Goal: Information Seeking & Learning: Compare options

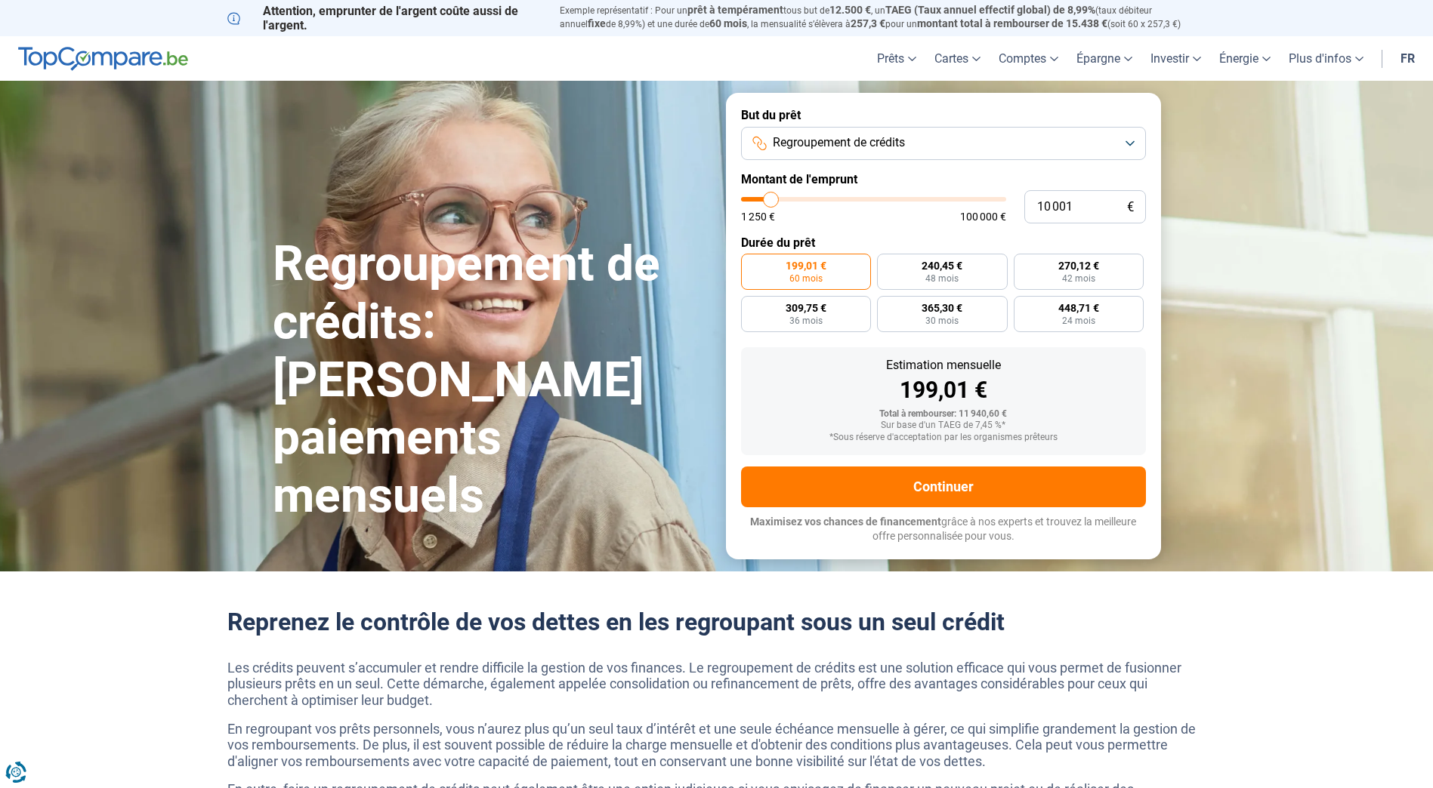
type input "9 750"
type input "9750"
type input "10 000"
type input "10000"
type input "10 500"
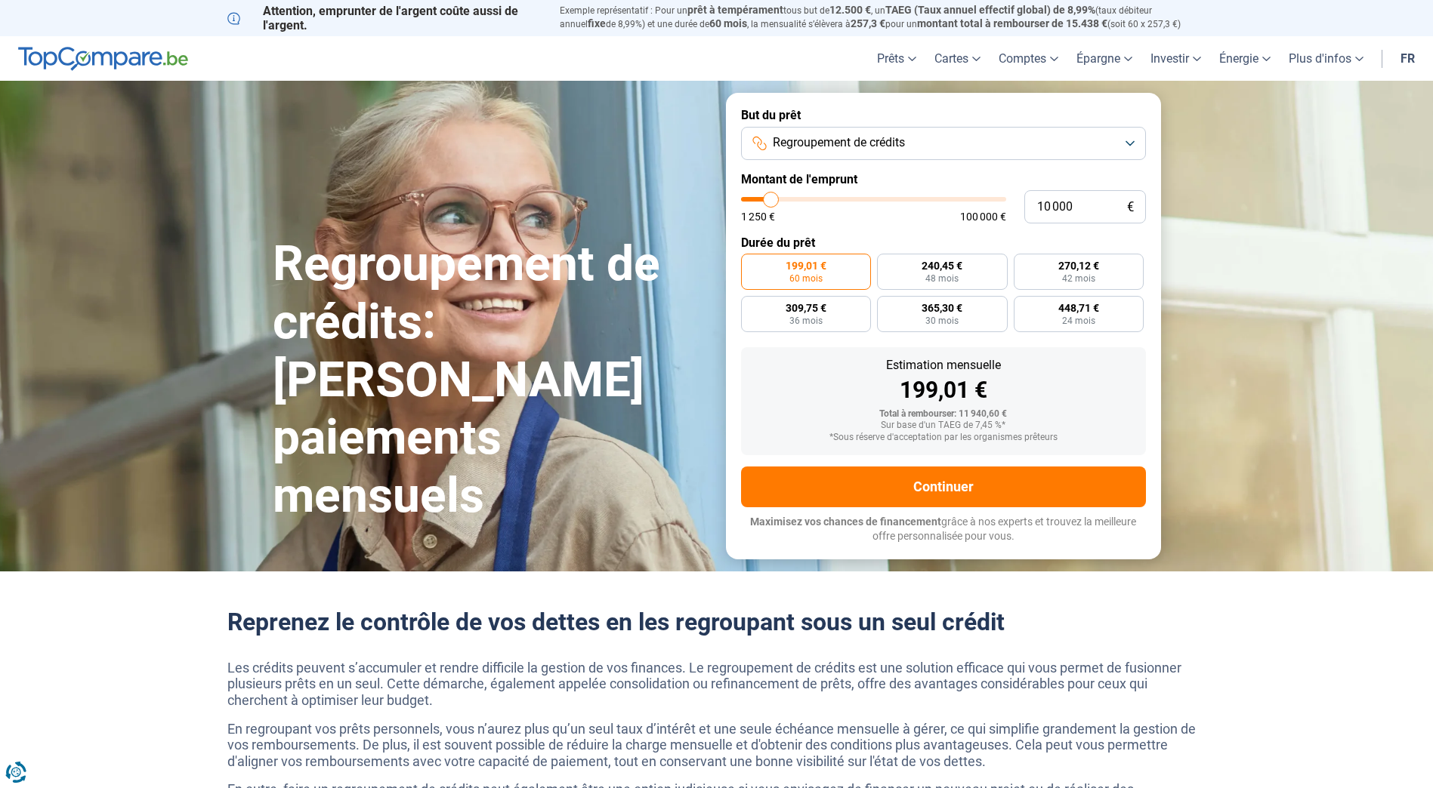
type input "10500"
type input "11 000"
type input "11000"
type input "11 250"
type input "11250"
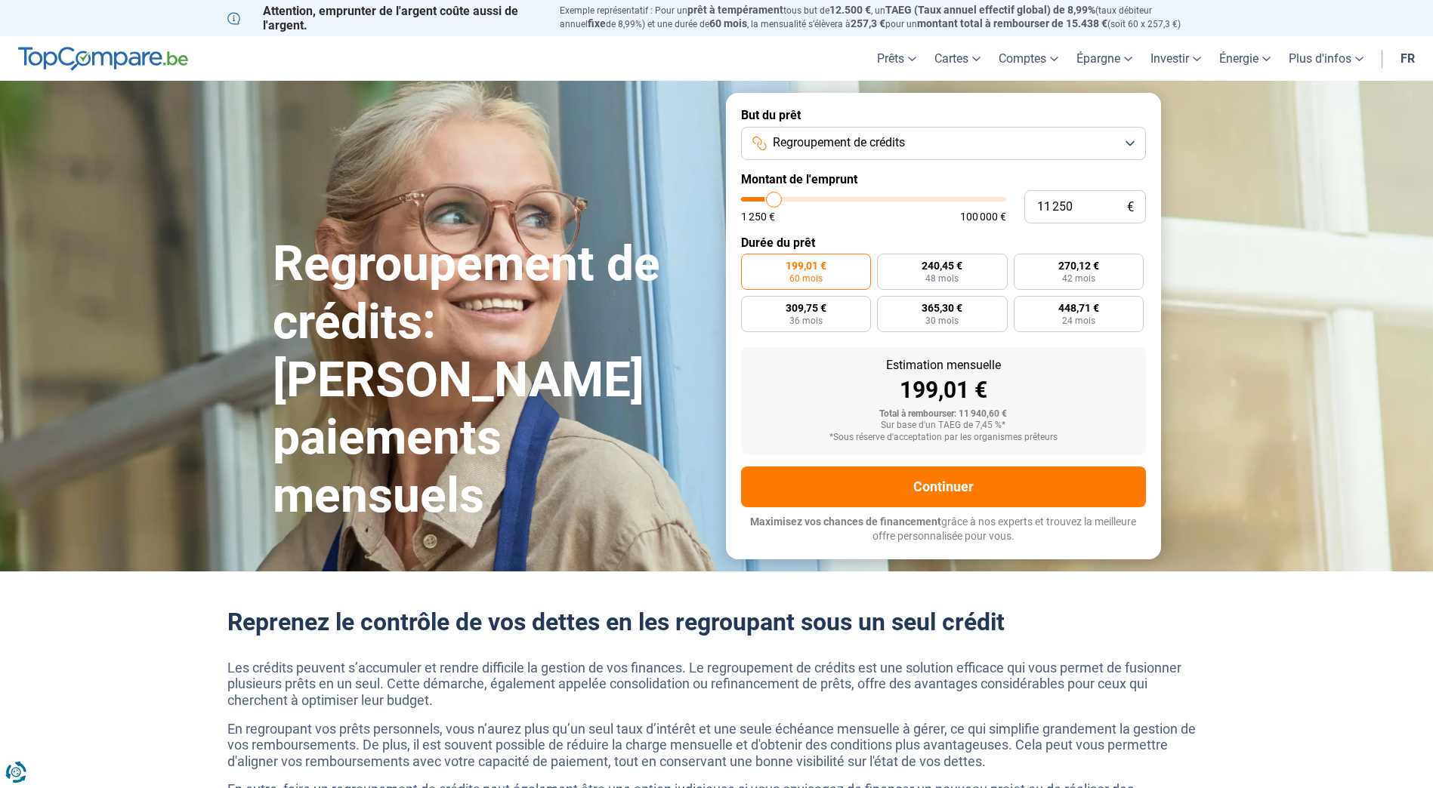
type input "11 500"
type input "11500"
type input "11 750"
type input "11750"
type input "12 000"
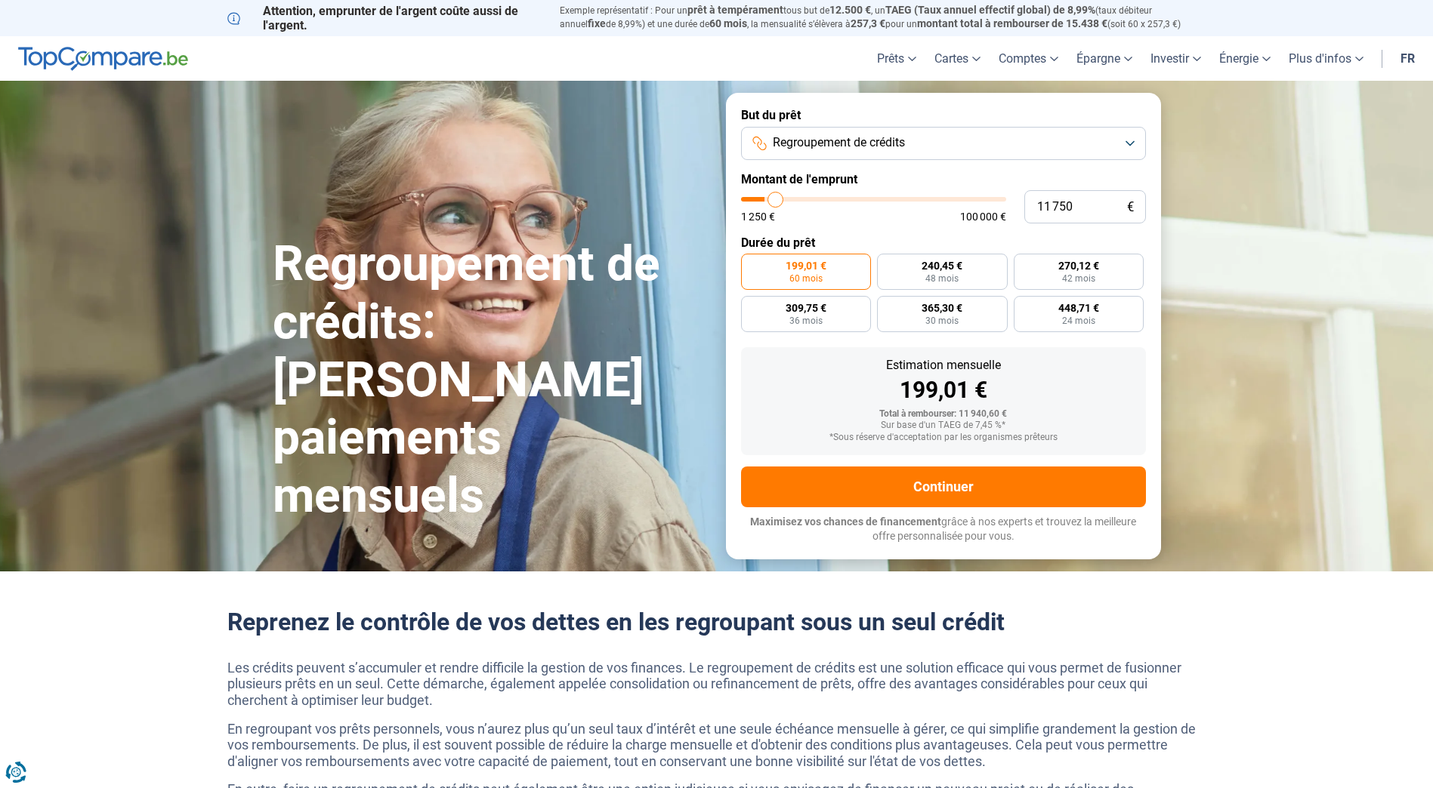
type input "12000"
type input "12 500"
type input "12500"
type input "12 750"
type input "12750"
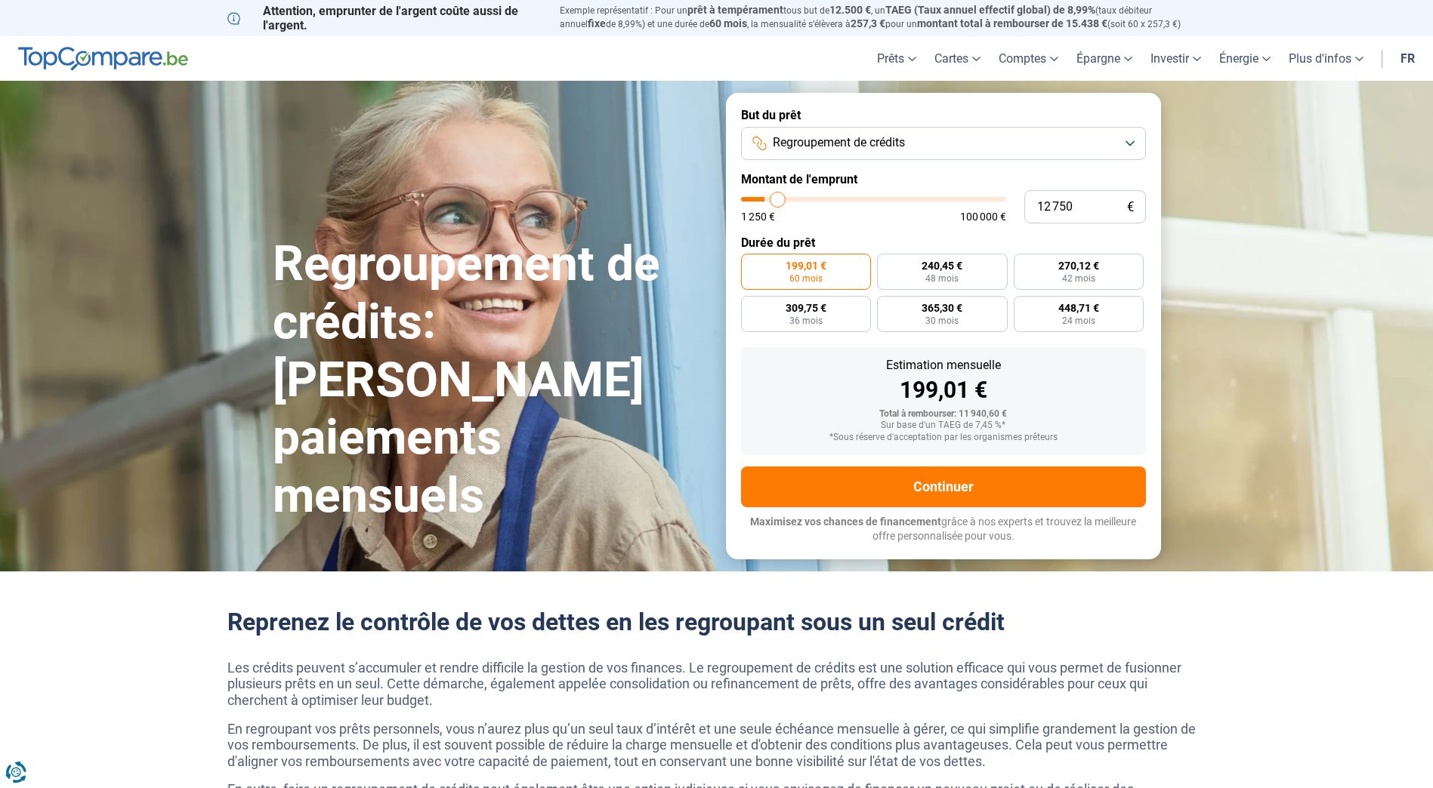
type input "13 000"
type input "13000"
type input "13 250"
type input "13250"
type input "13 500"
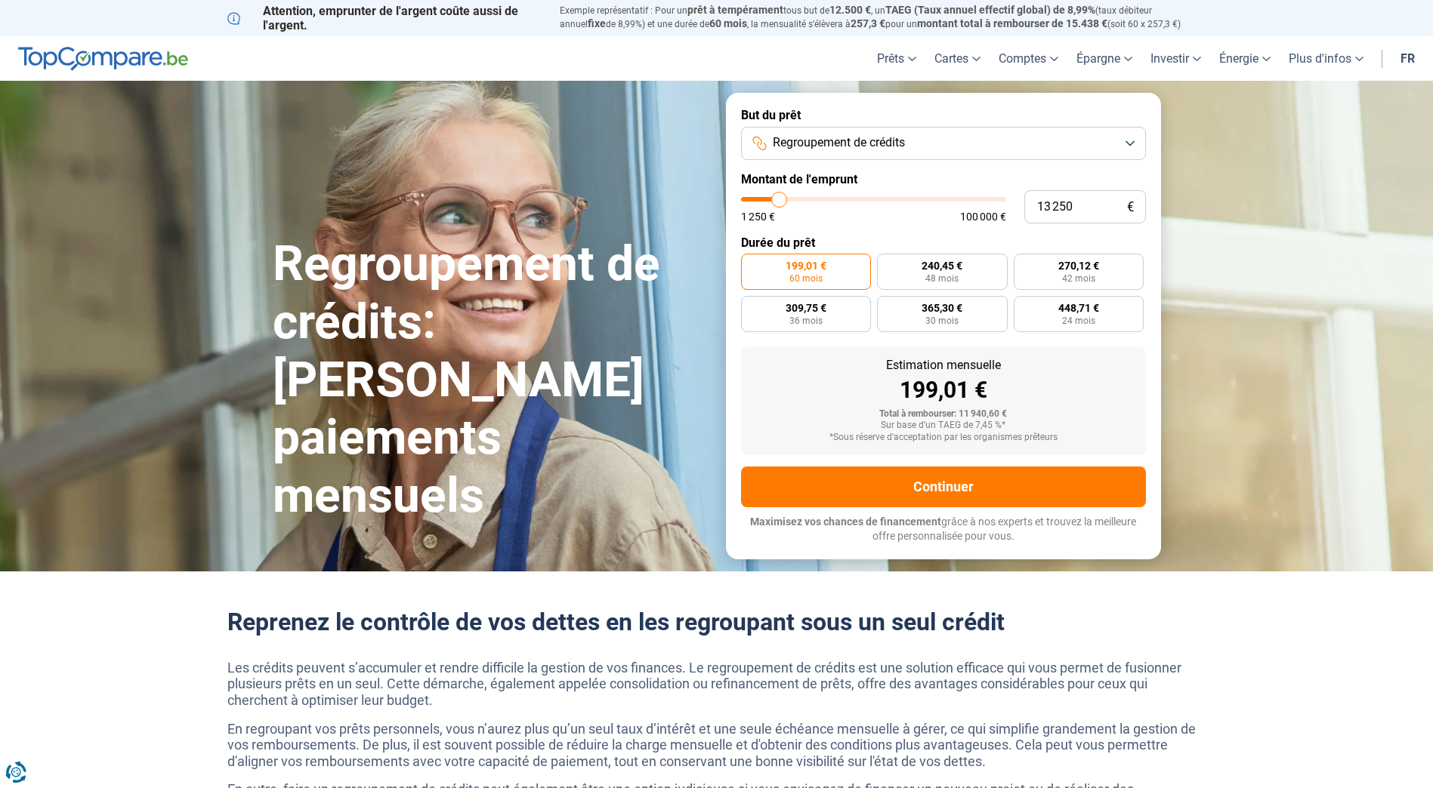
type input "13500"
type input "14 250"
type input "14250"
type input "14 500"
type input "14500"
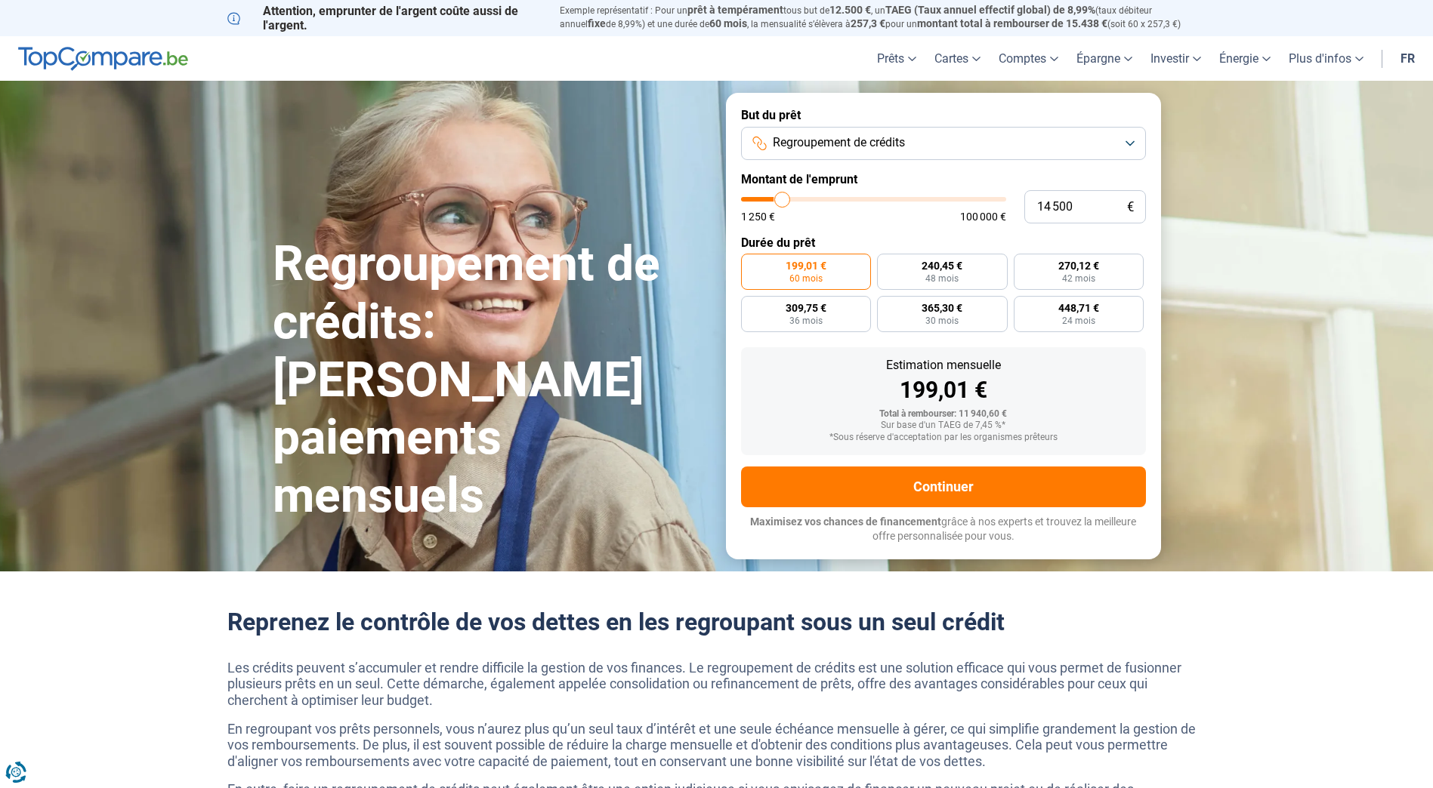
type input "14 750"
type input "14750"
type input "15 000"
type input "15000"
type input "15 500"
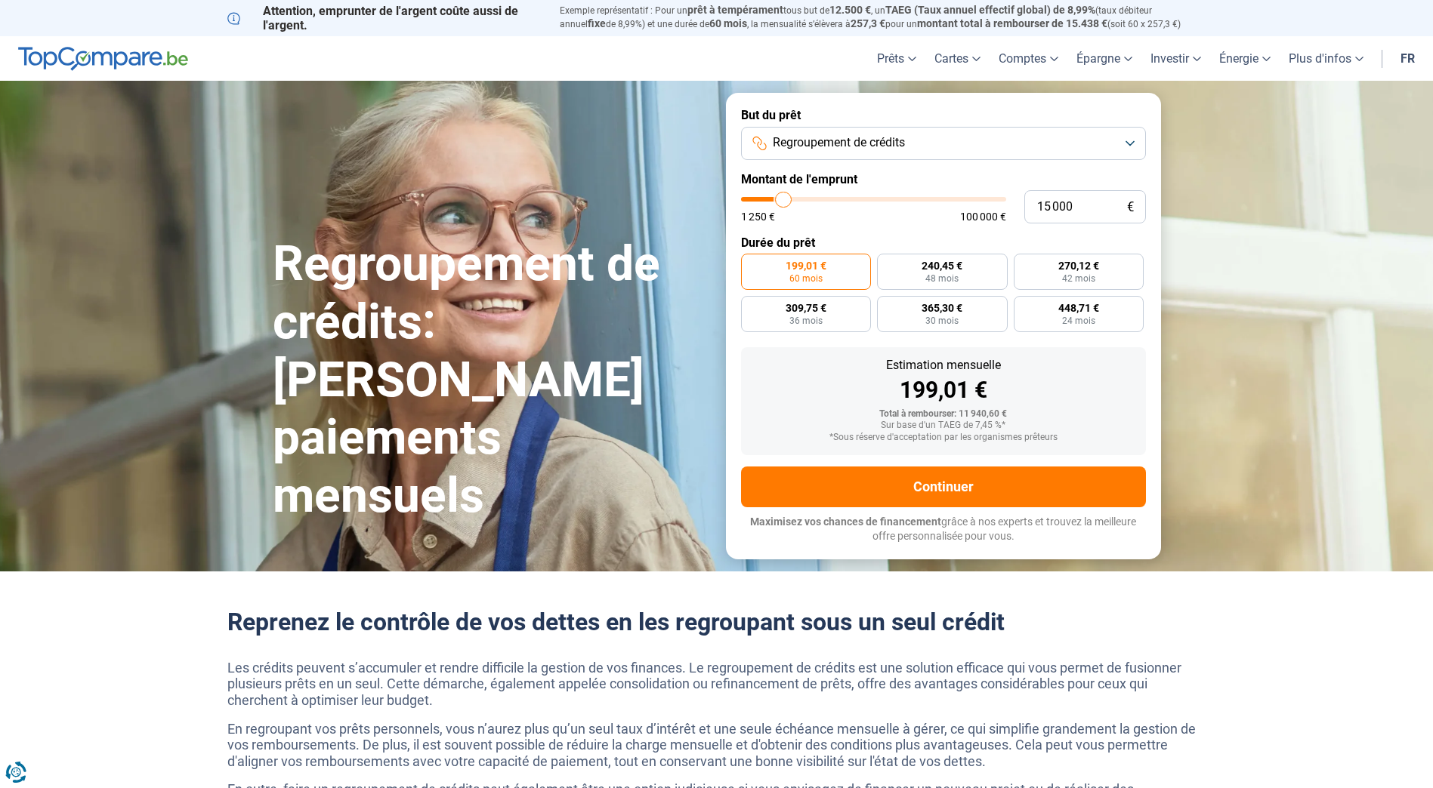
type input "15500"
type input "15 750"
type input "15750"
type input "16 000"
drag, startPoint x: 770, startPoint y: 198, endPoint x: 786, endPoint y: 198, distance: 16.6
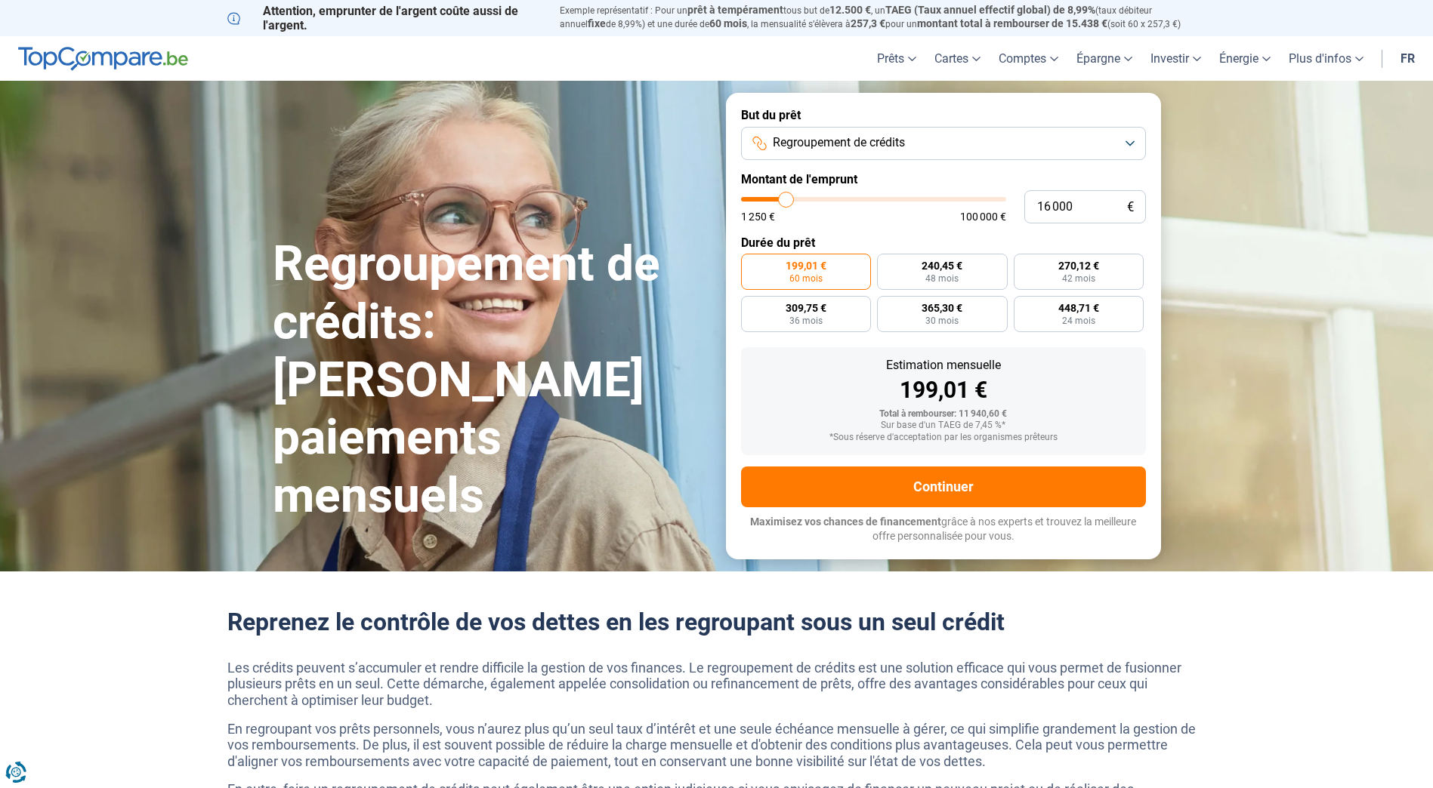
type input "16000"
click at [786, 198] on input "range" at bounding box center [873, 199] width 265 height 5
radio input "false"
click at [798, 270] on span "243,11 €" at bounding box center [788, 266] width 41 height 11
click at [751, 264] on input "243,11 € 84 mois" at bounding box center [746, 259] width 10 height 10
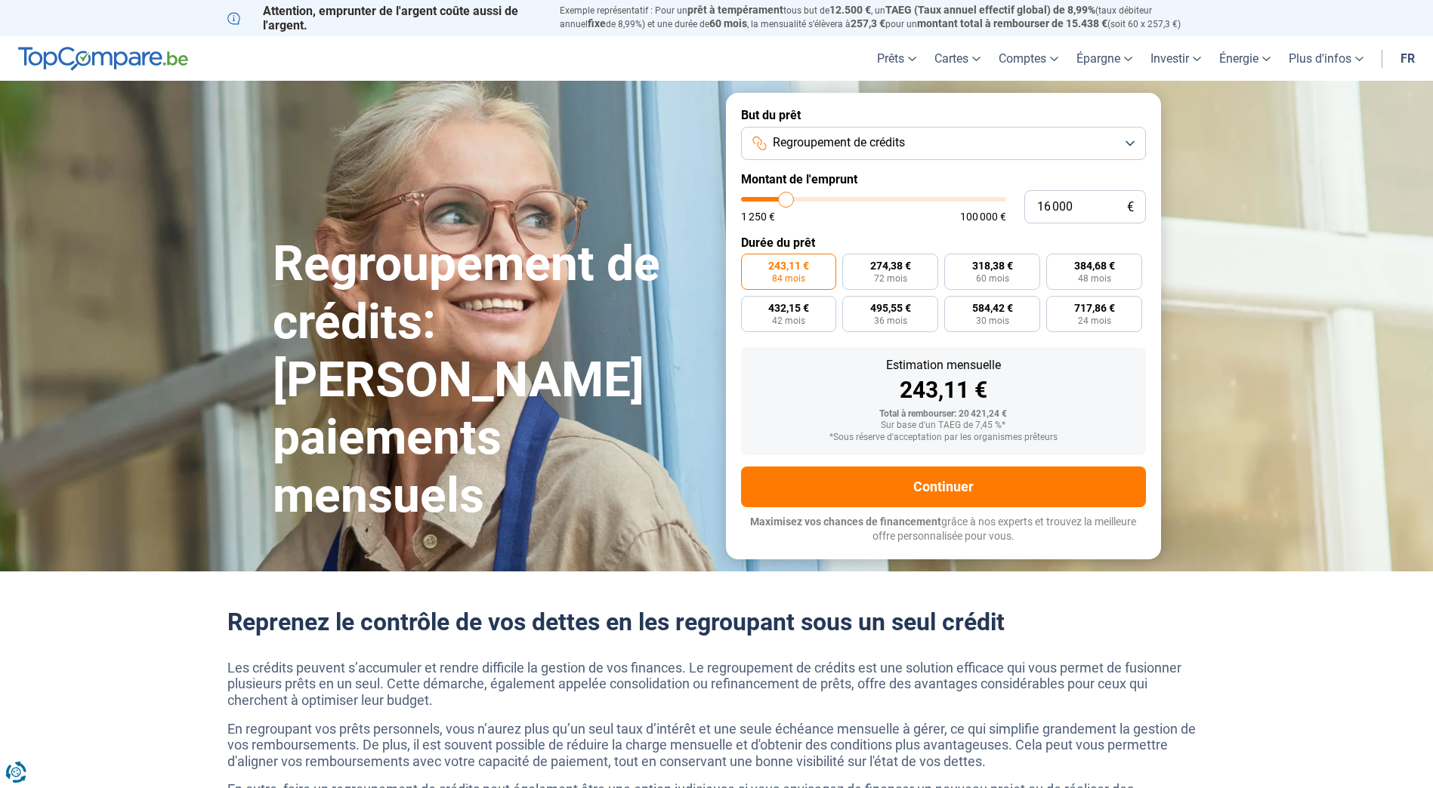
type input "14 500"
type input "14500"
type input "14 750"
type input "14750"
type input "15 000"
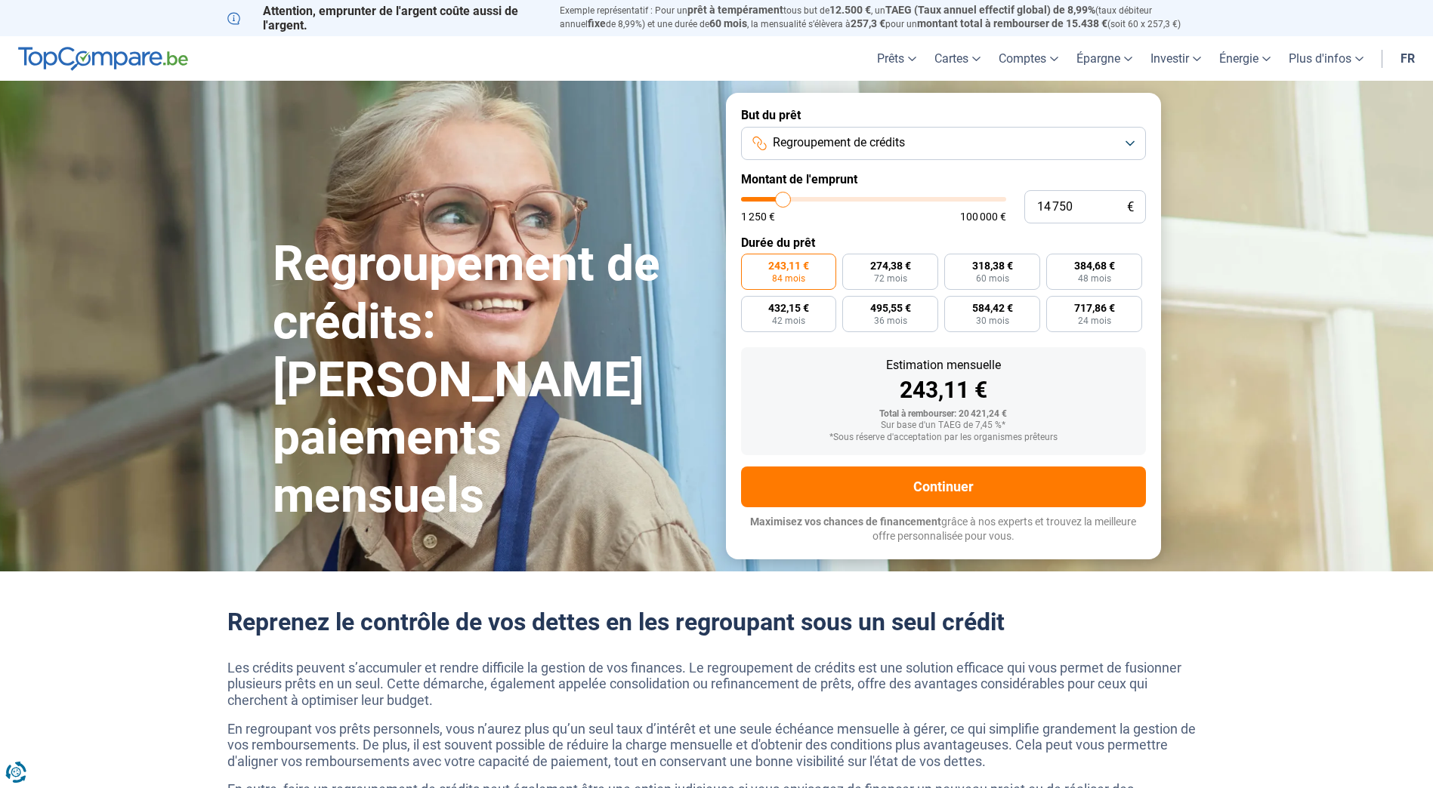
type input "15000"
type input "15 500"
type input "15500"
type input "15 750"
type input "15750"
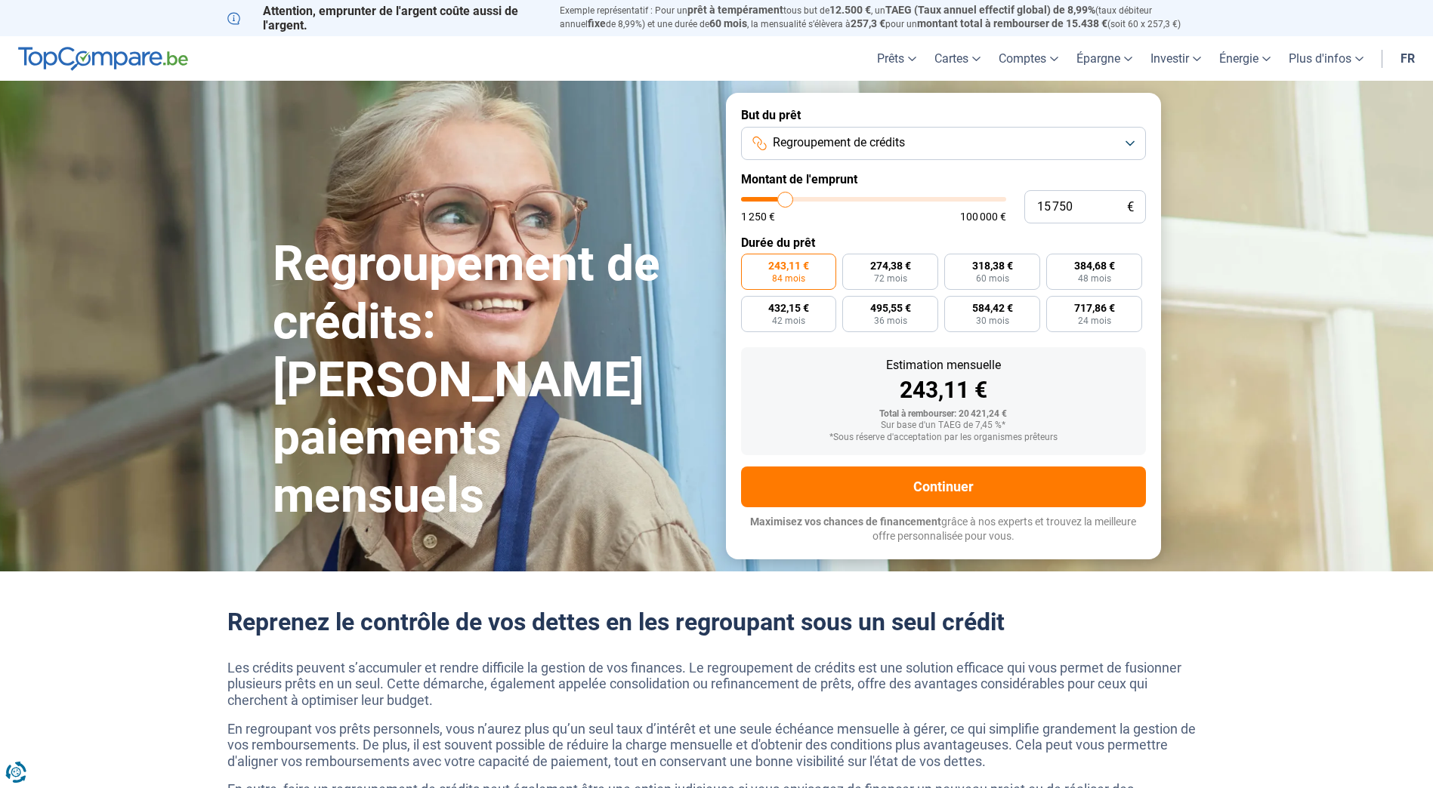
type input "16 000"
type input "16000"
type input "16 250"
type input "16250"
type input "16 500"
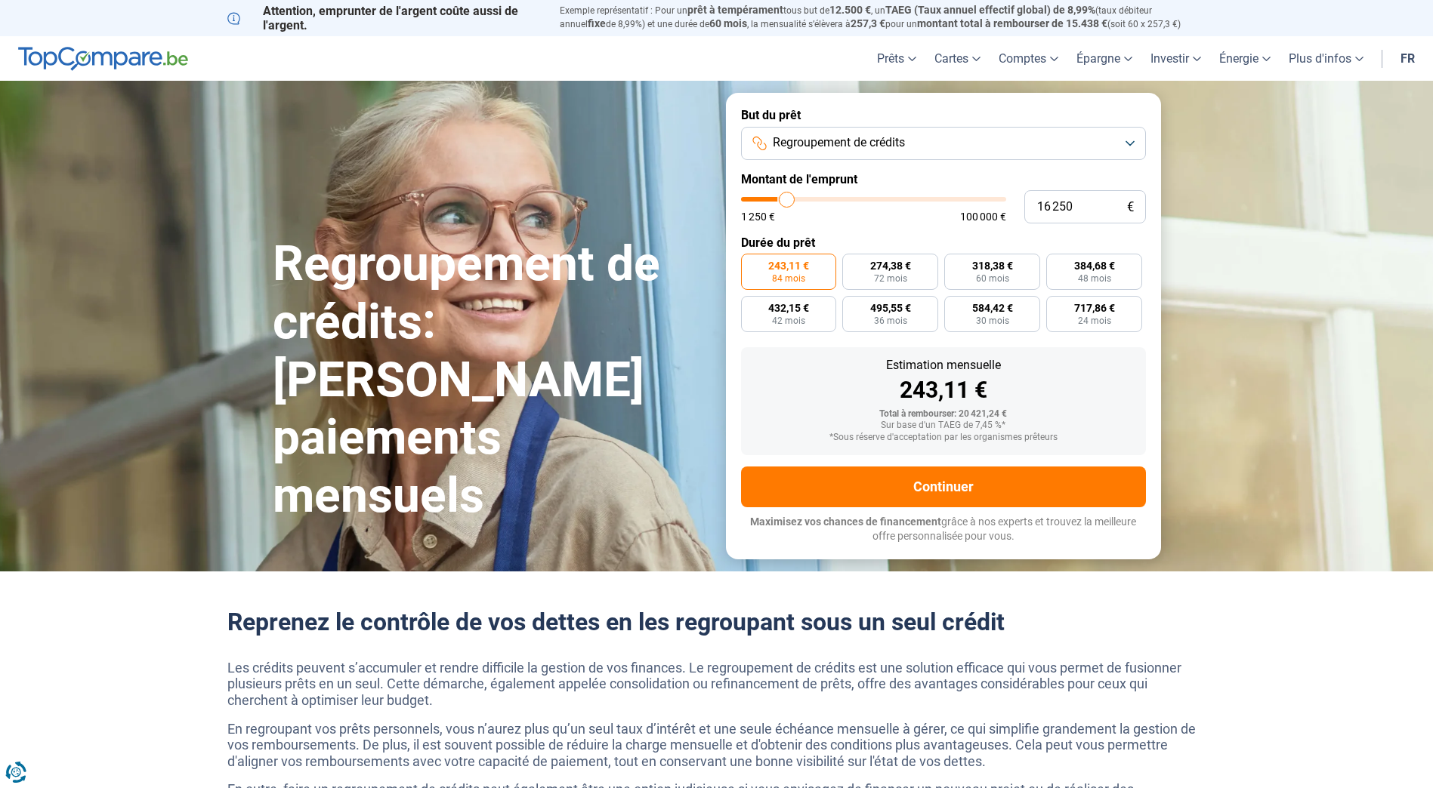
type input "16500"
type input "17 000"
type input "17000"
type input "17 250"
type input "17250"
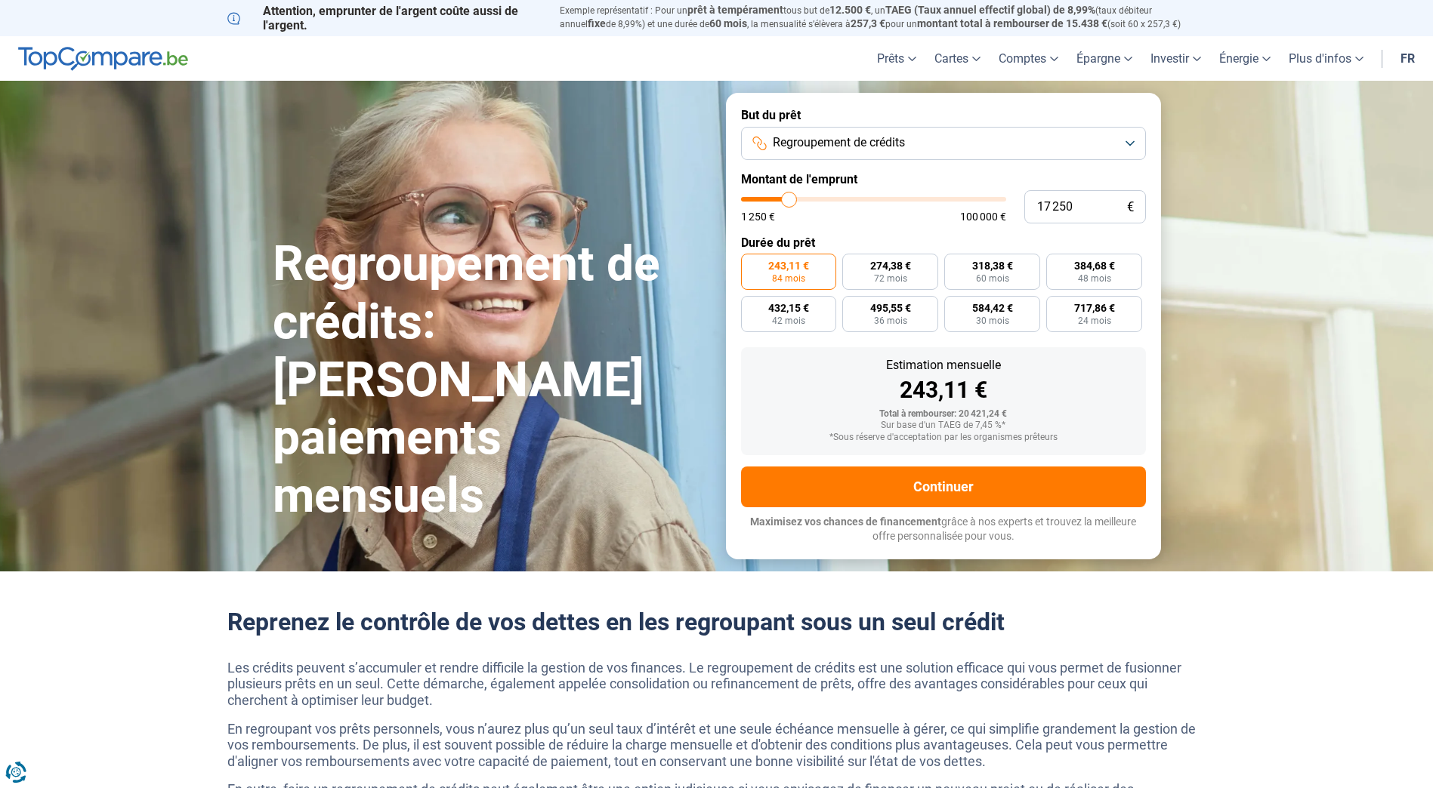
type input "17 500"
type input "17500"
type input "17 750"
type input "17750"
type input "18 000"
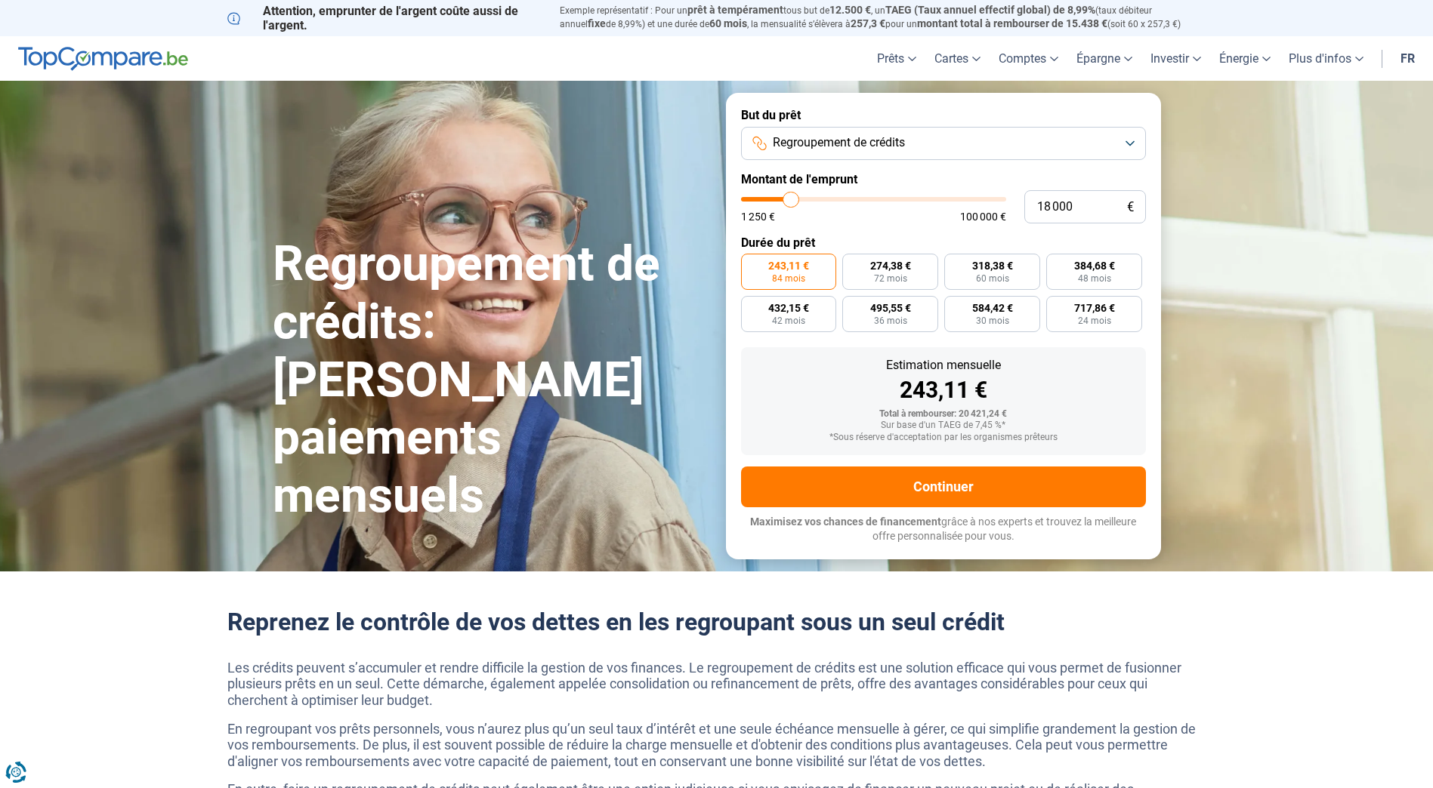
drag, startPoint x: 782, startPoint y: 198, endPoint x: 791, endPoint y: 198, distance: 9.8
type input "18000"
click at [791, 198] on input "range" at bounding box center [873, 199] width 265 height 5
type input "17 750"
type input "17750"
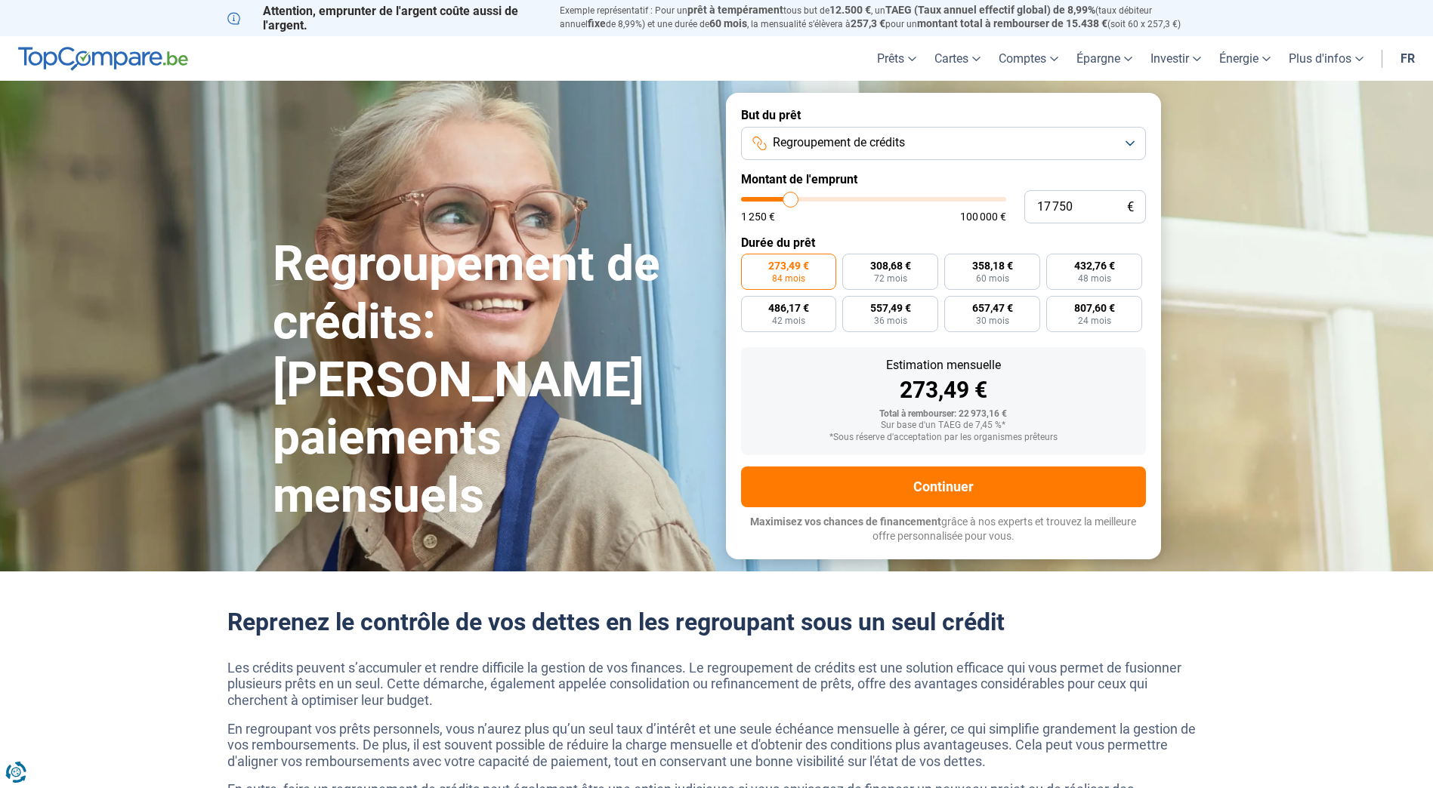
type input "17 500"
type input "17500"
type input "17 250"
type input "17250"
type input "17 000"
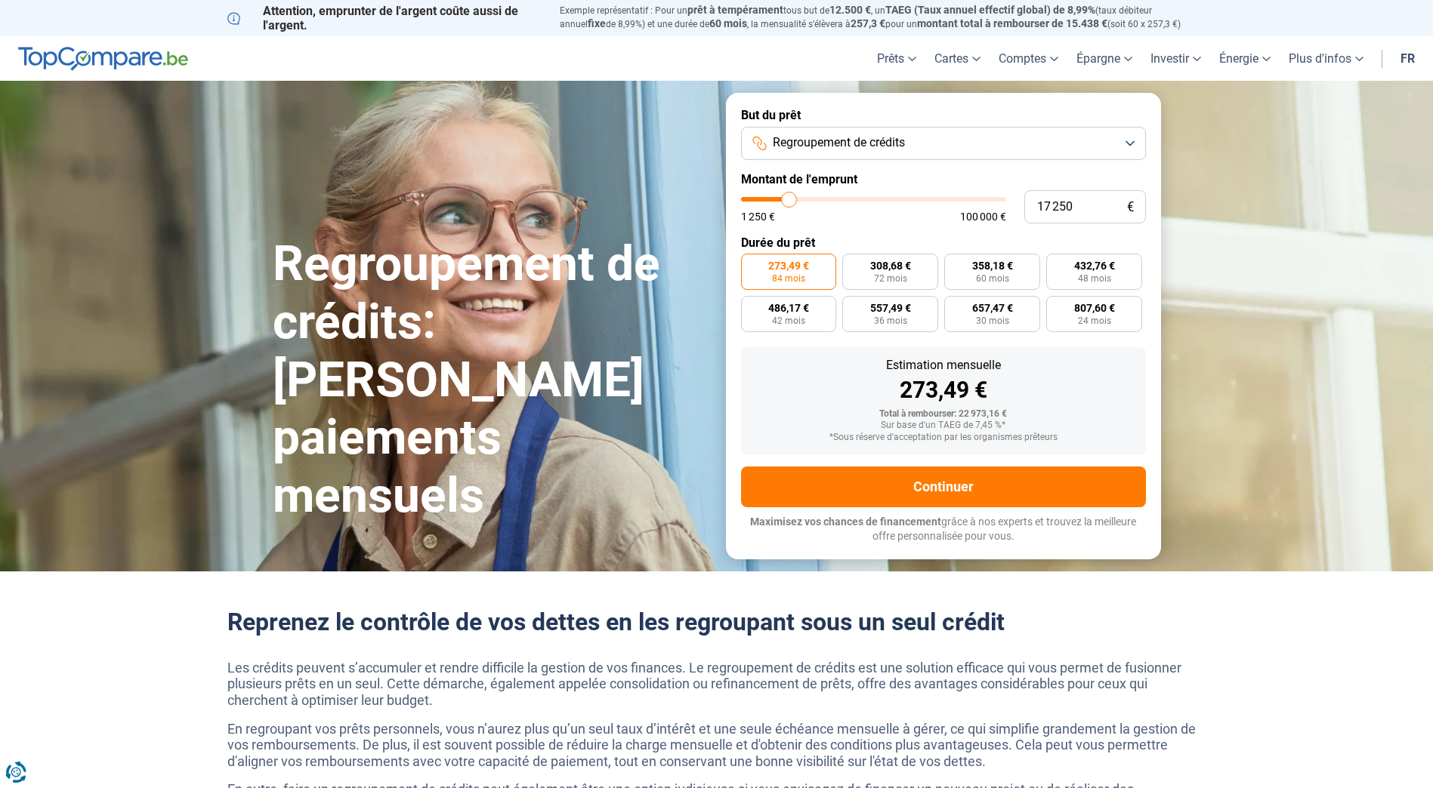
type input "17000"
type input "16 500"
type input "16500"
type input "16 250"
type input "16250"
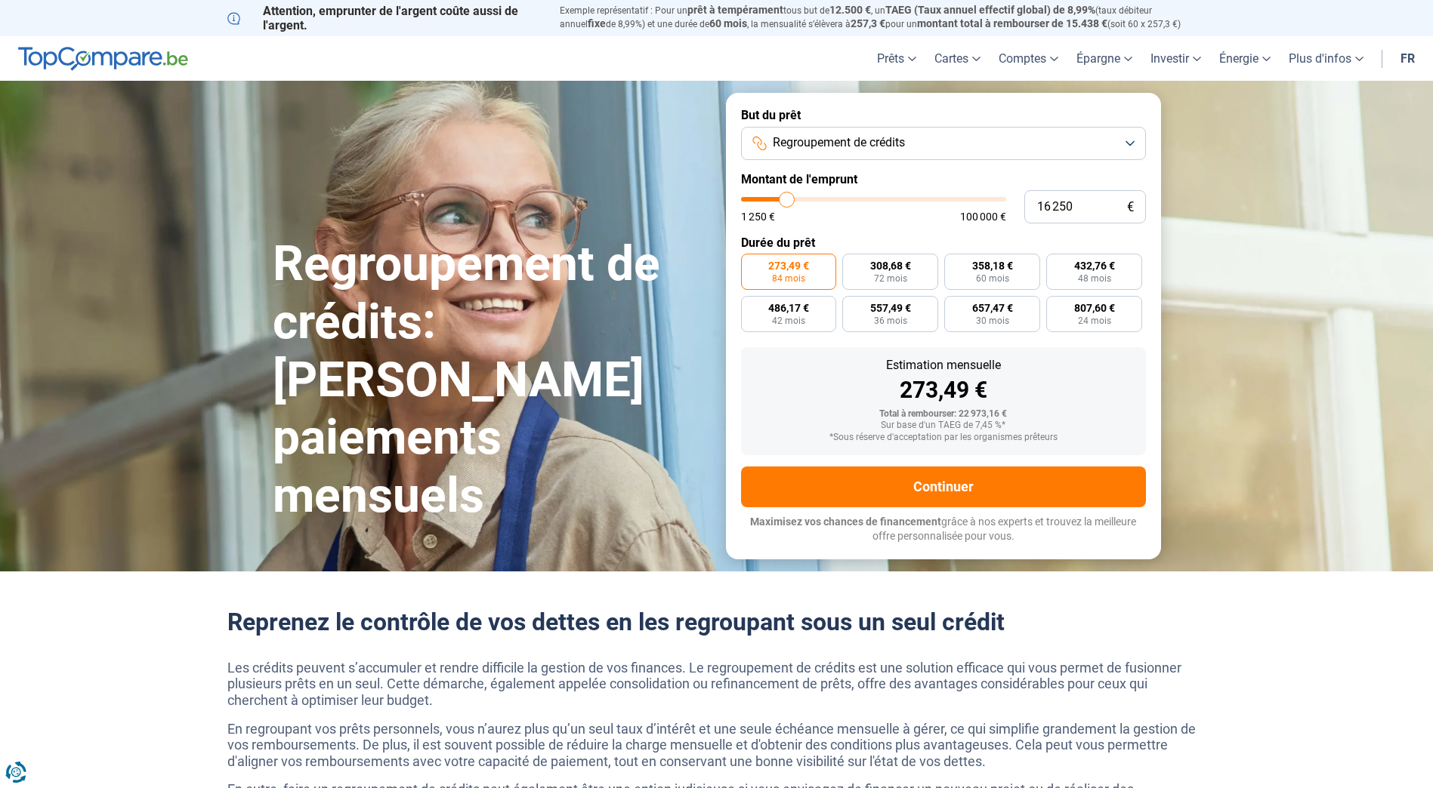
type input "16 000"
type input "16000"
type input "15 750"
type input "15750"
type input "15 500"
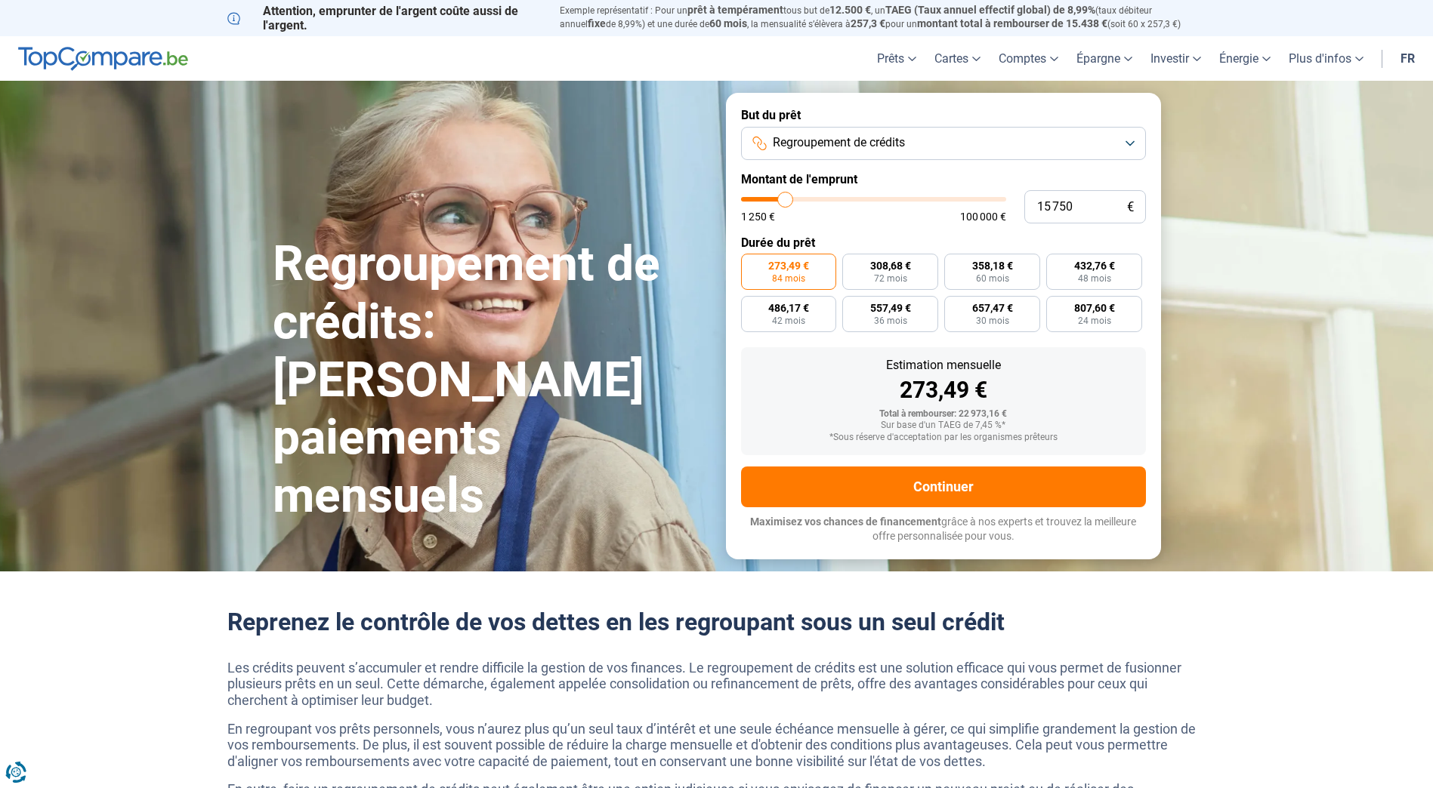
type input "15500"
type input "15 000"
type input "15000"
type input "14 750"
type input "14750"
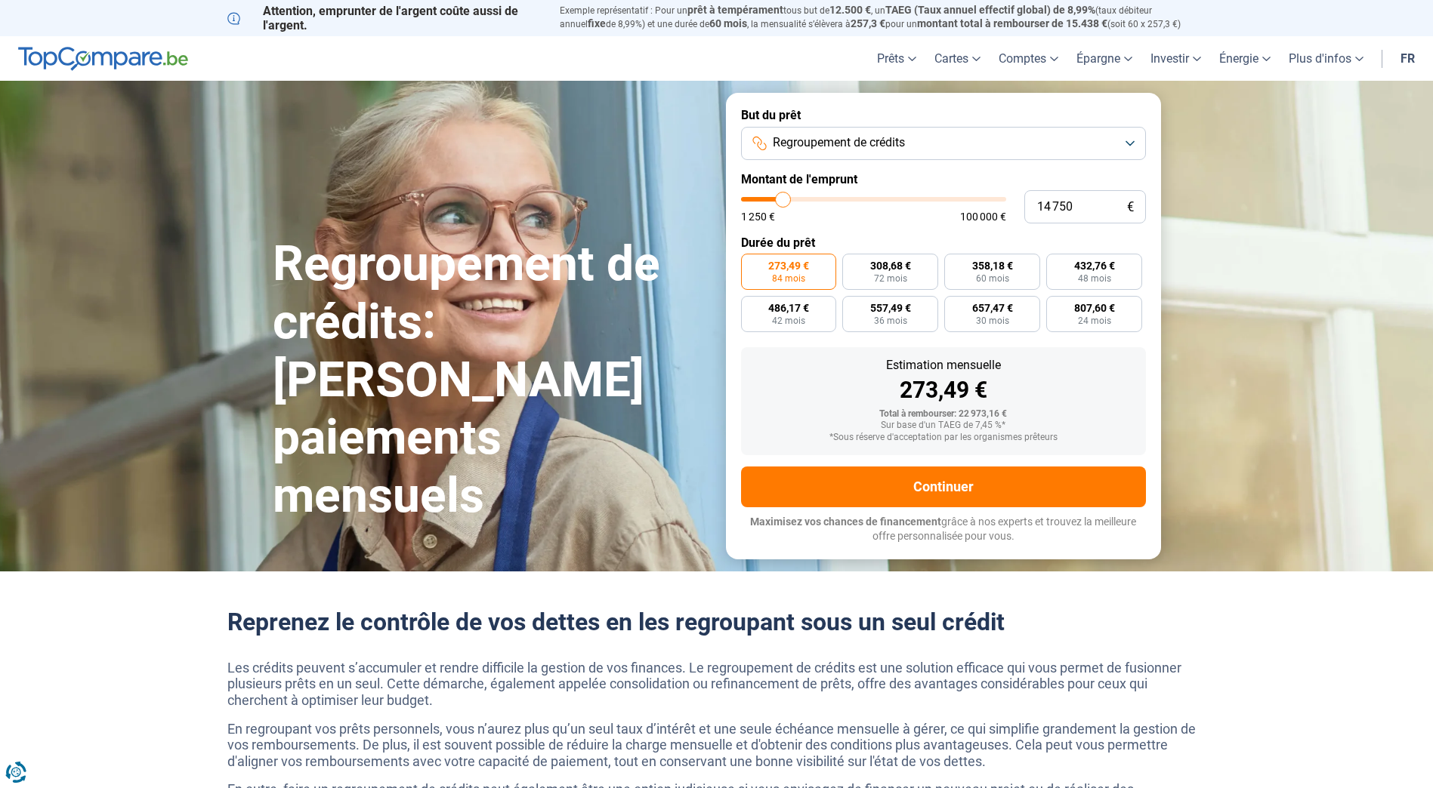
type input "14 500"
type input "14500"
type input "14 750"
type input "14750"
type input "15 000"
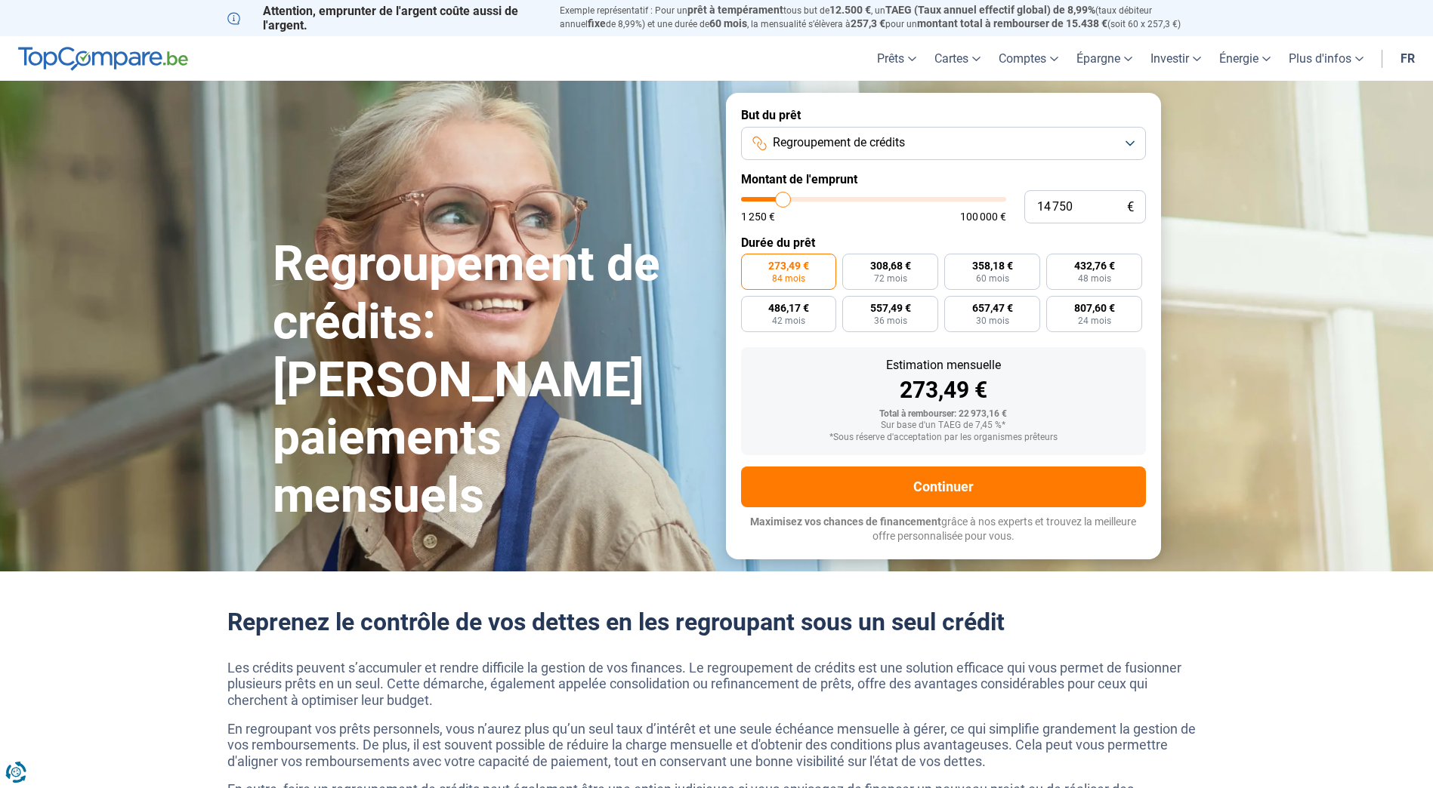
type input "15000"
type input "15 500"
type input "15500"
type input "15 750"
type input "15750"
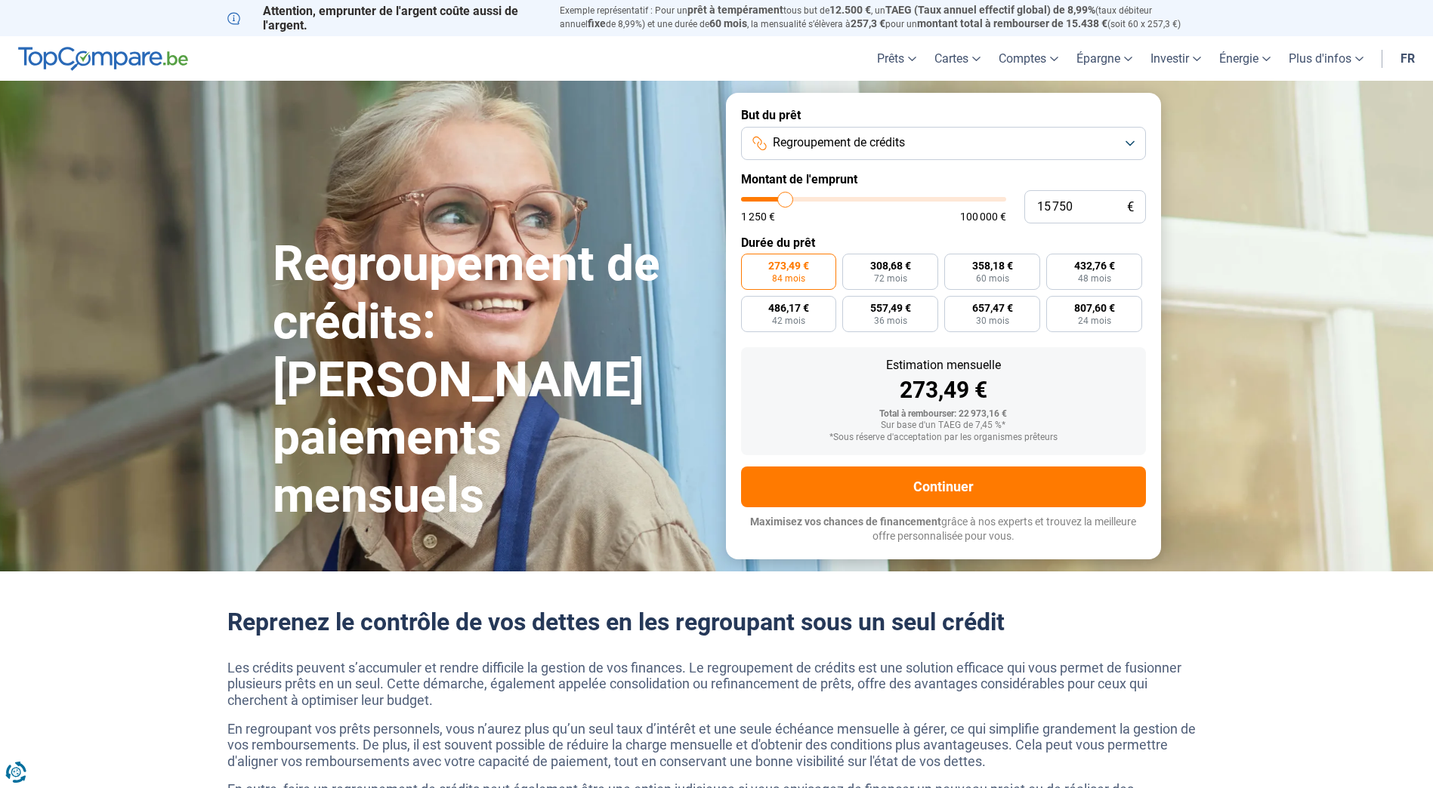
type input "15 500"
type input "15500"
type input "15 000"
type input "15000"
type input "14 750"
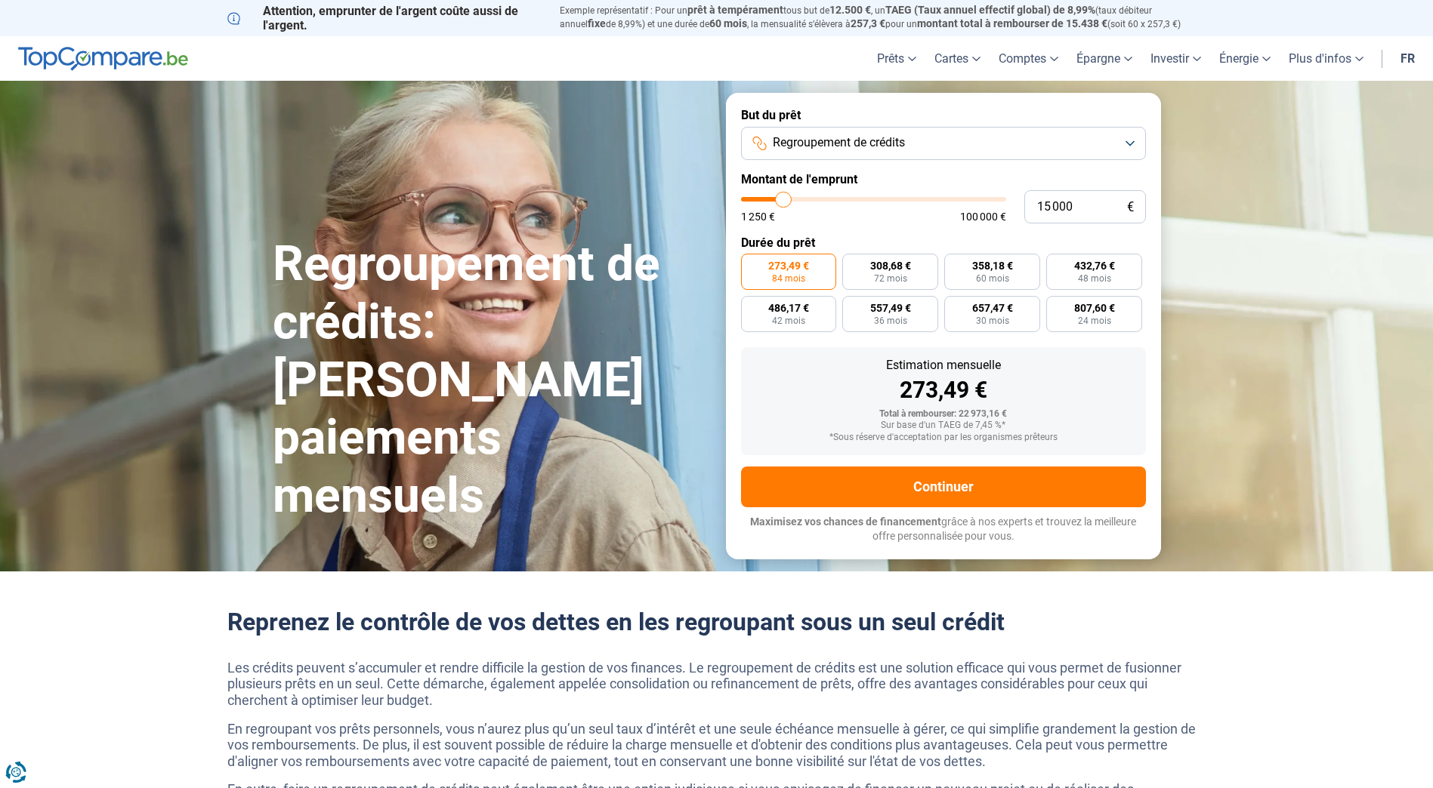
type input "14750"
type input "14 500"
type input "14500"
type input "14 250"
type input "14250"
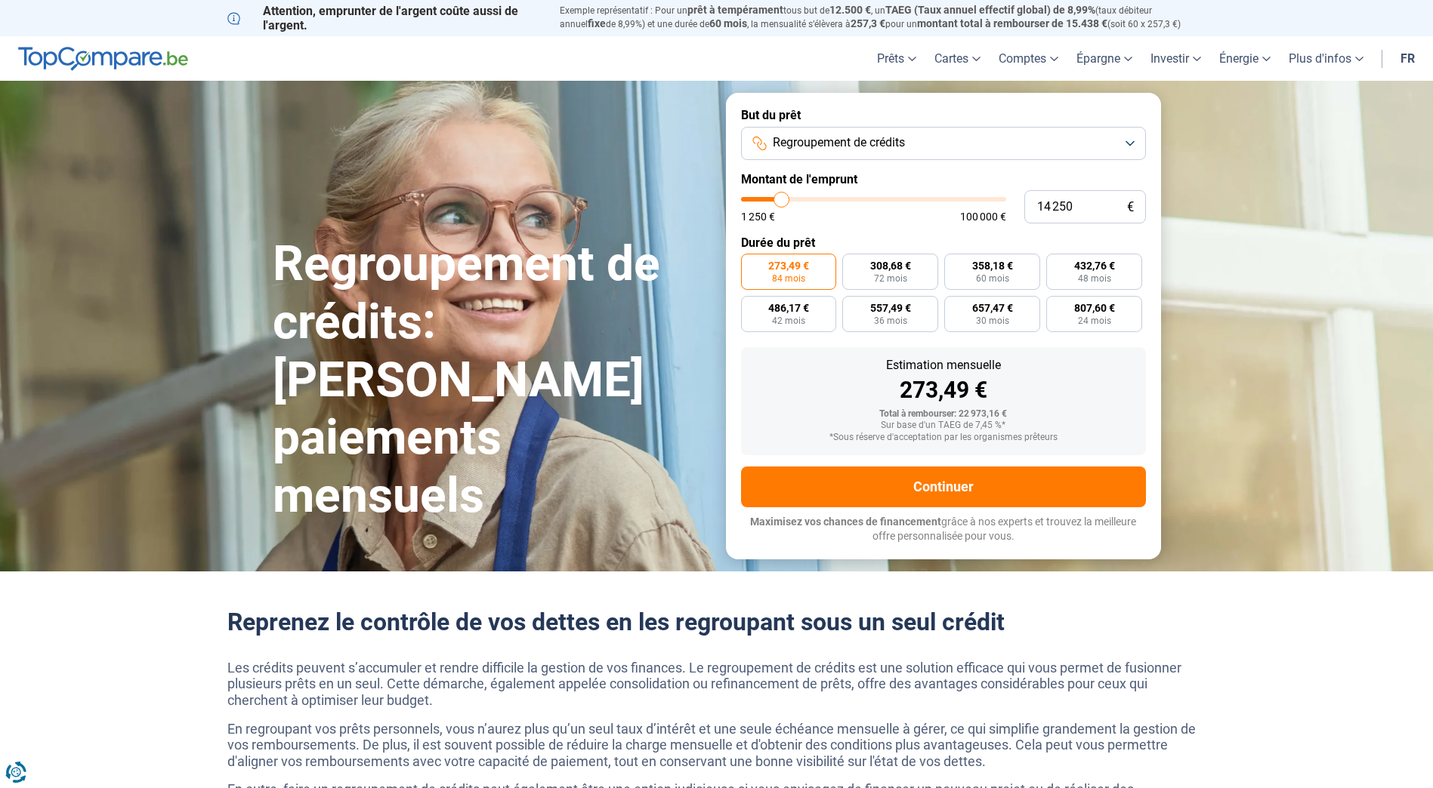
type input "14 000"
type input "14000"
type input "13 500"
type input "13500"
type input "13 250"
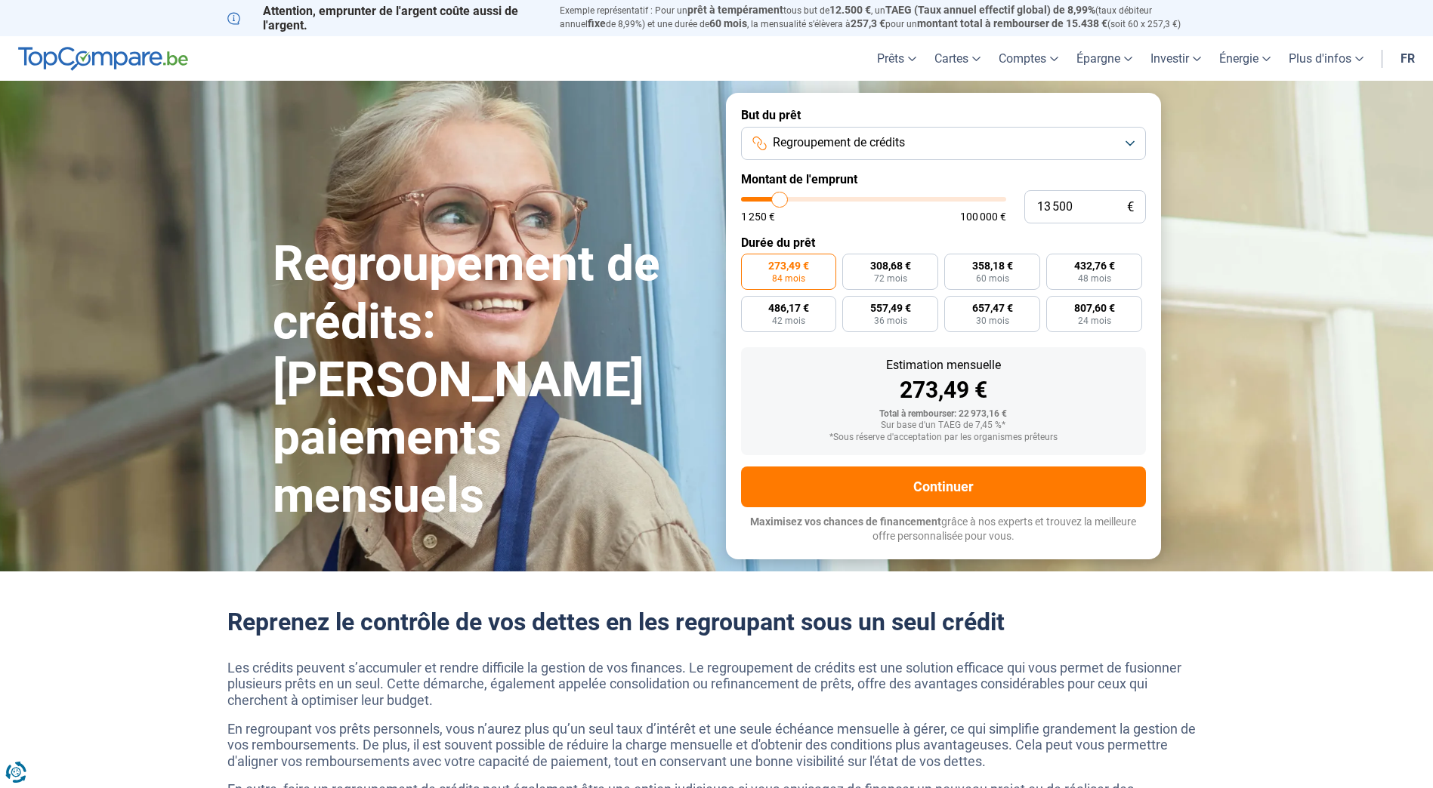
type input "13250"
type input "13 000"
type input "13000"
type input "12 750"
type input "12750"
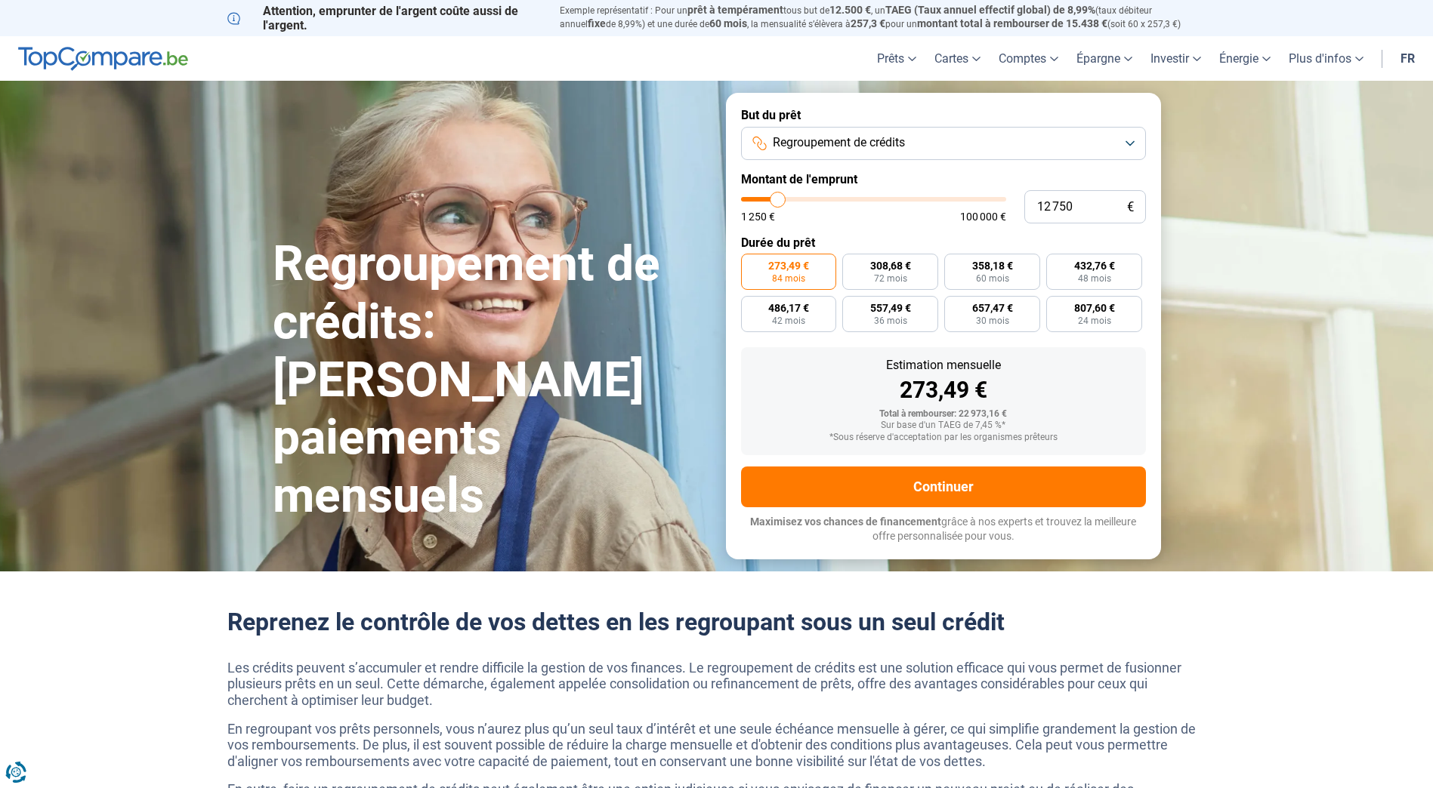
type input "12 500"
type input "12500"
type input "12 000"
type input "12000"
type input "11 750"
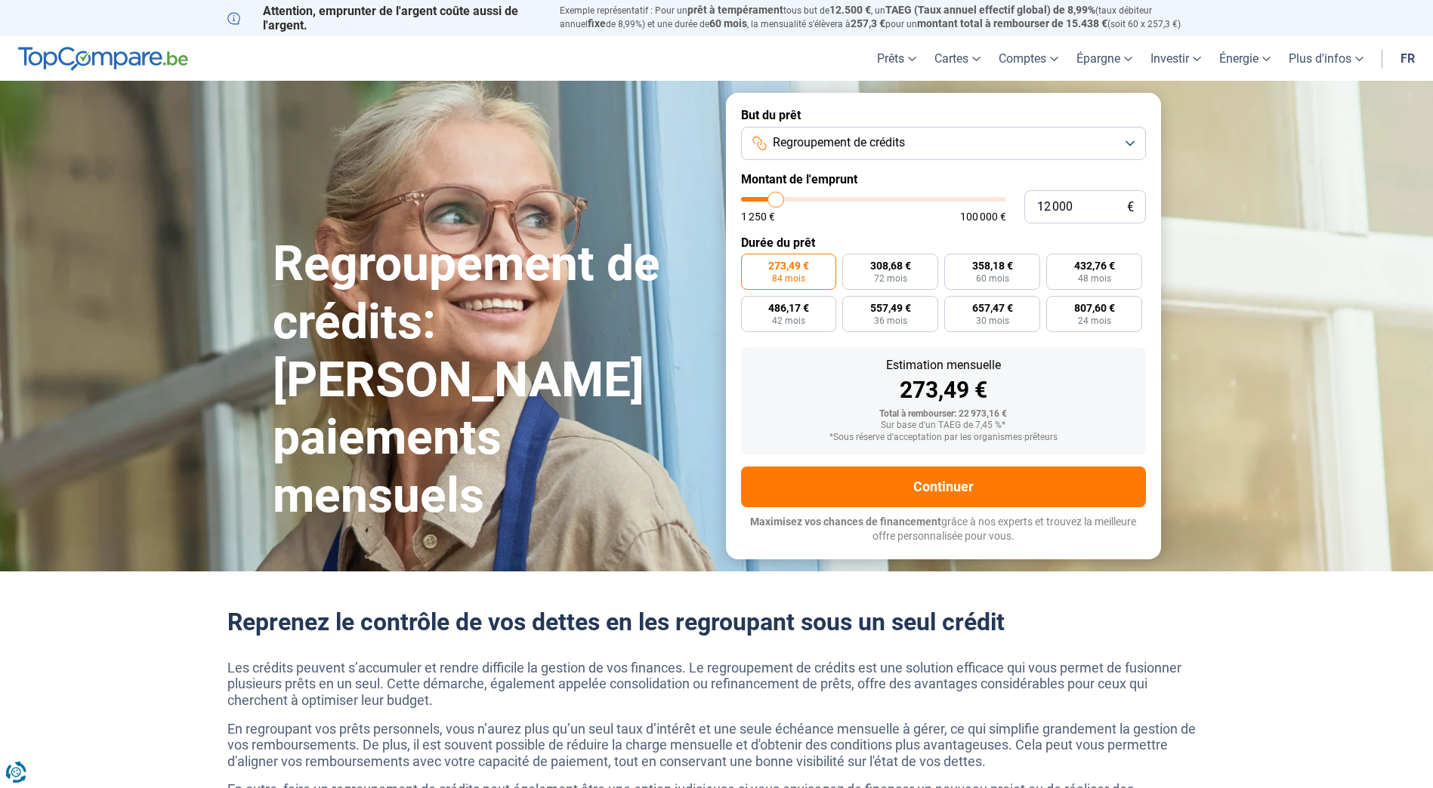
type input "11750"
type input "11 500"
drag, startPoint x: 791, startPoint y: 198, endPoint x: 775, endPoint y: 202, distance: 17.0
type input "11500"
click at [775, 202] on input "range" at bounding box center [873, 199] width 265 height 5
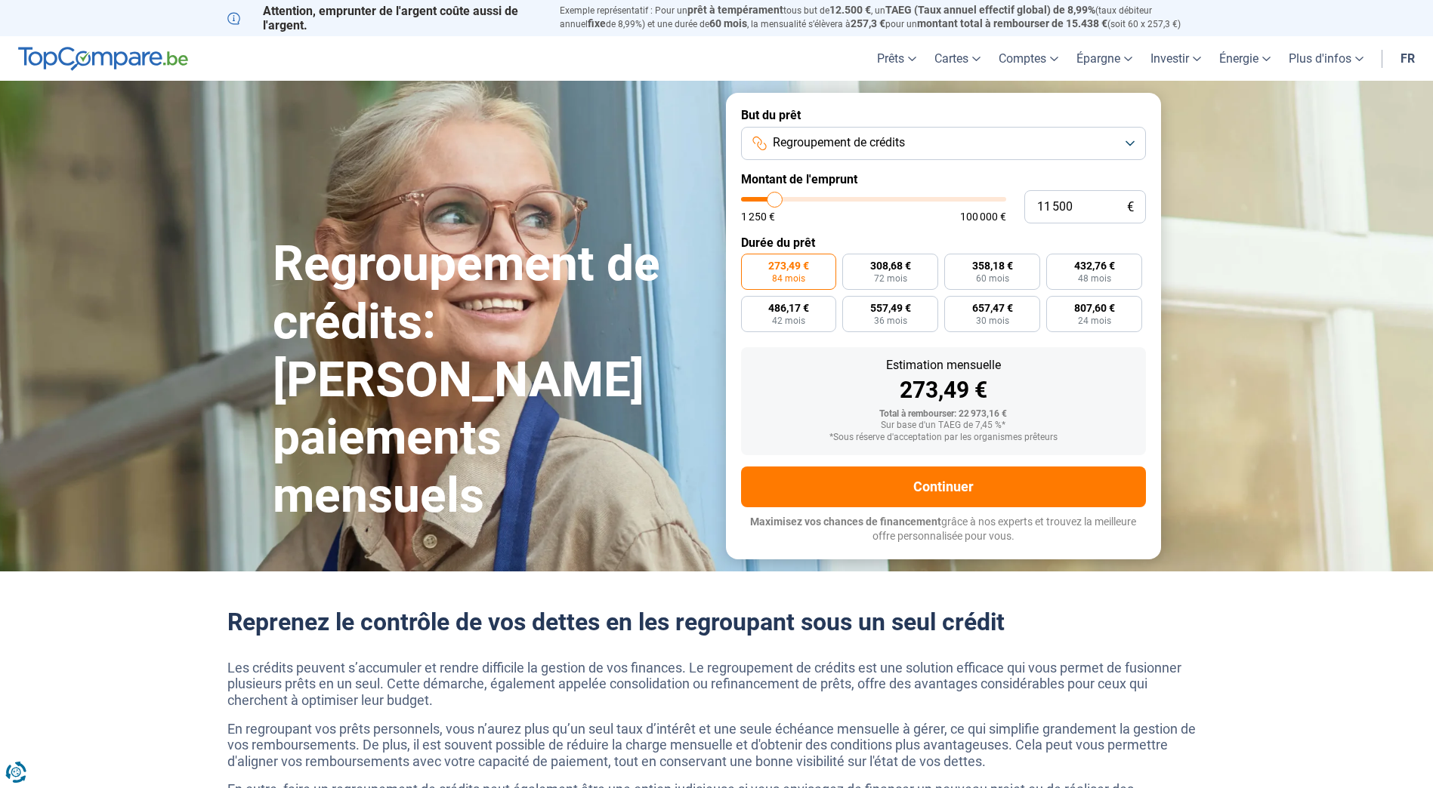
radio input "true"
type input "13 250"
type input "13250"
type input "13 500"
type input "13500"
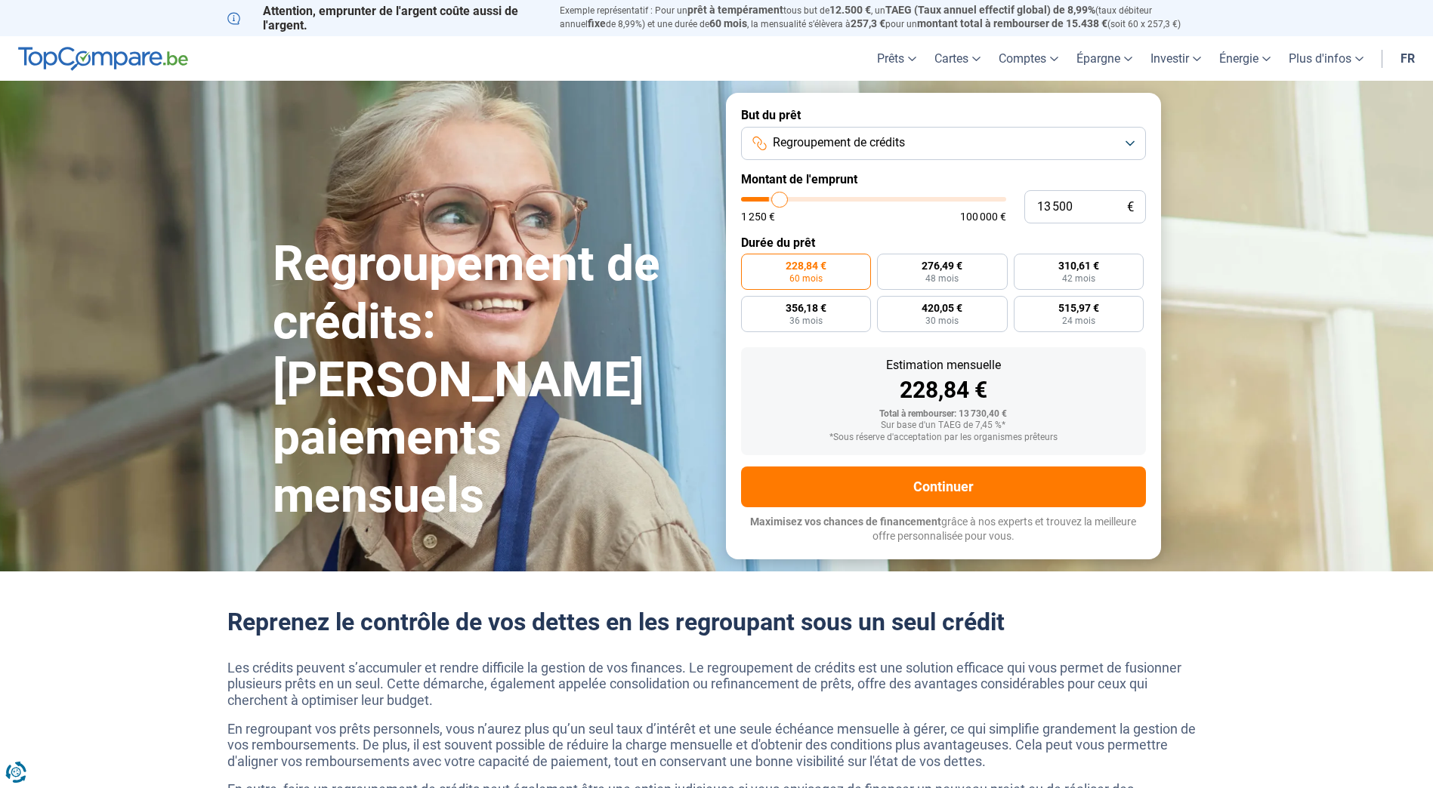
type input "14 000"
type input "14000"
type input "14 250"
type input "14250"
type input "14 500"
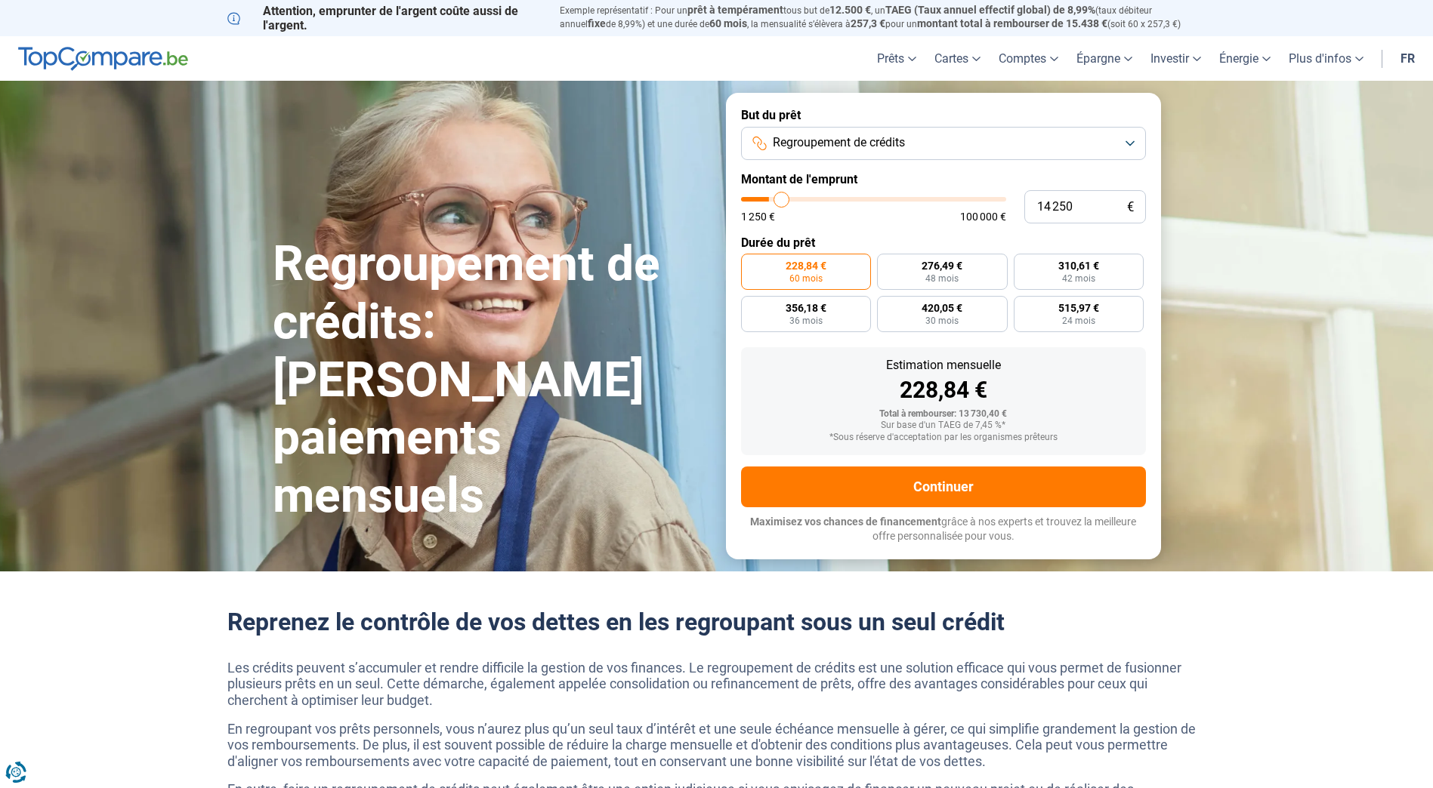
type input "14500"
type input "14 750"
type input "14750"
type input "15 000"
type input "15000"
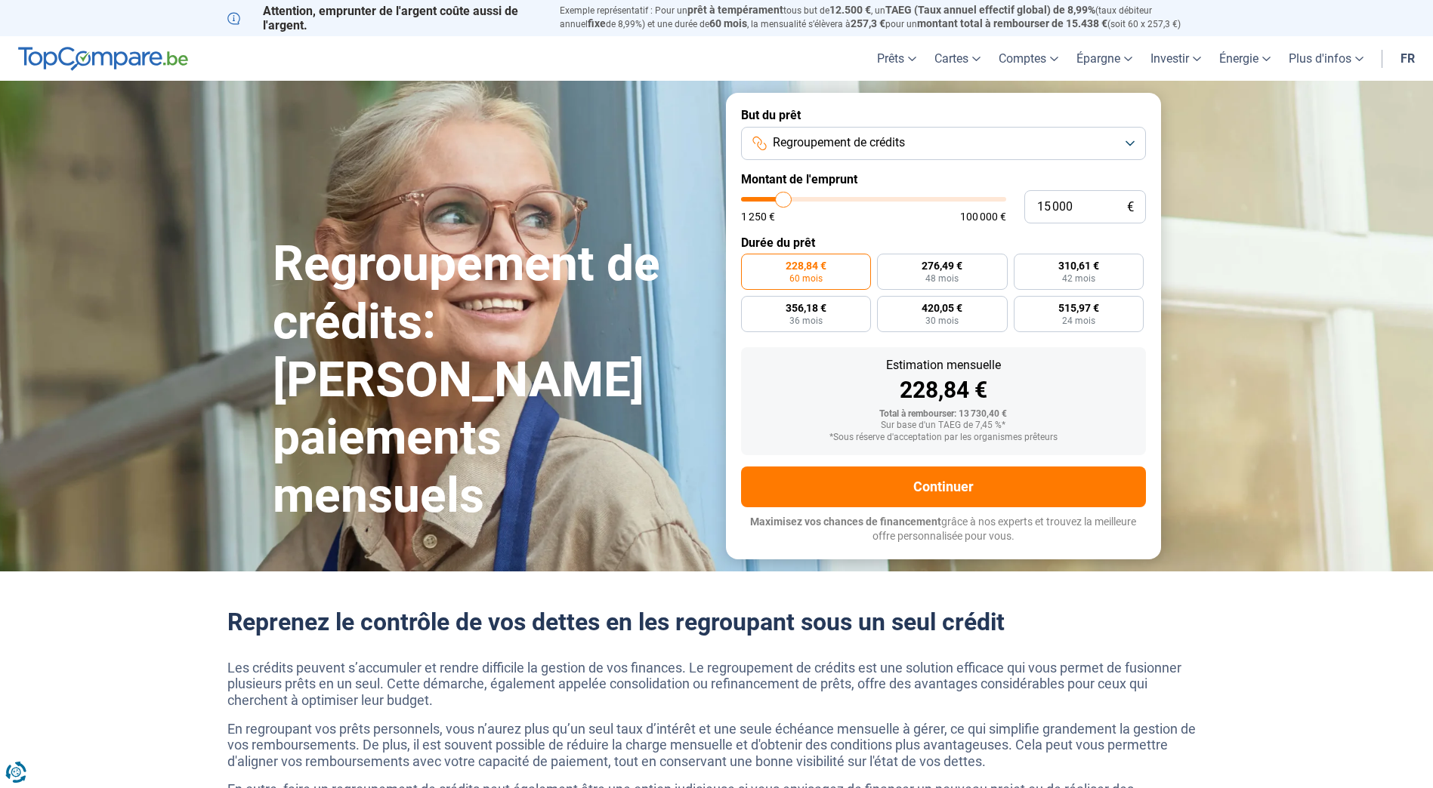
type input "15 500"
type input "15500"
type input "15 750"
type input "15750"
type input "16 000"
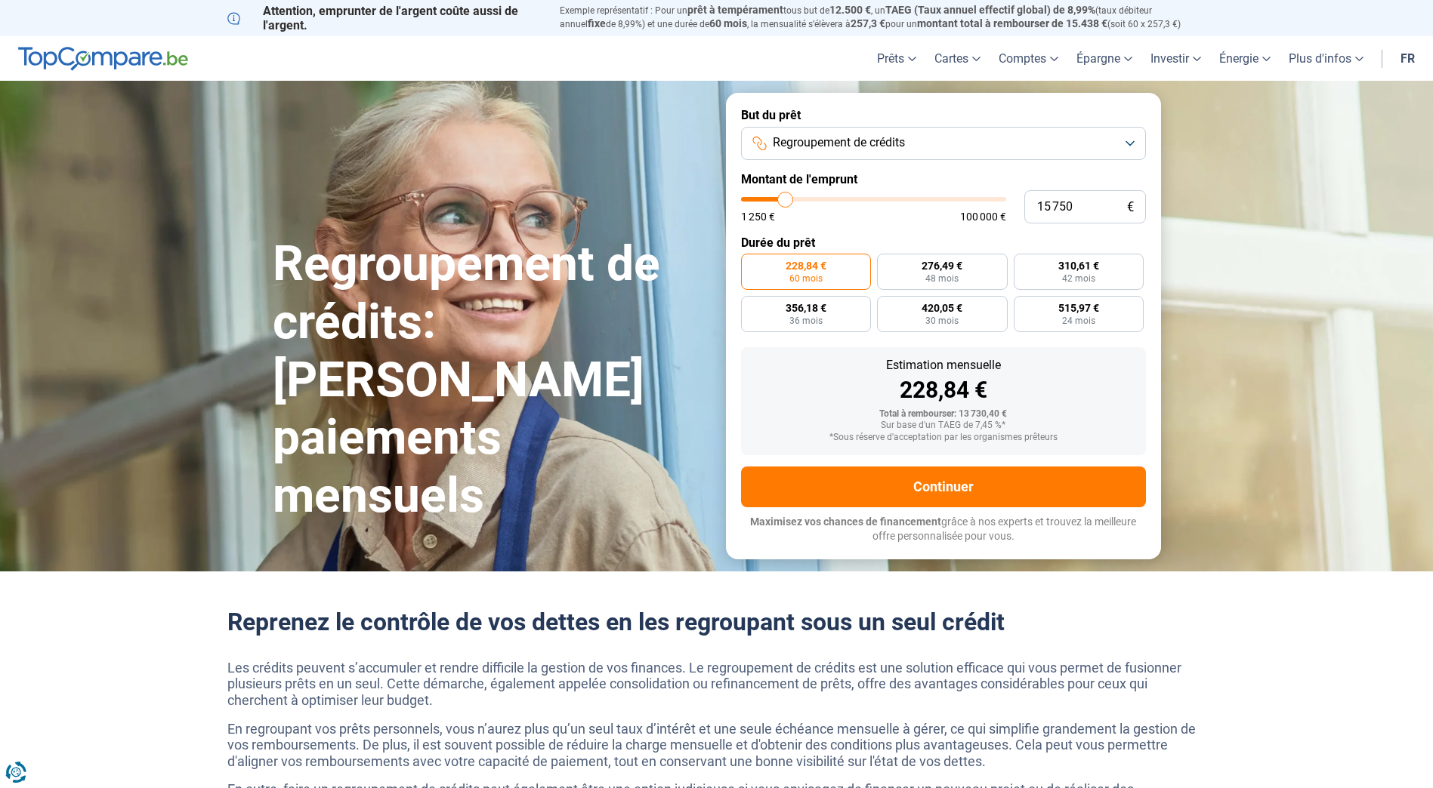
type input "16000"
type input "16 250"
type input "16250"
type input "16 500"
type input "16500"
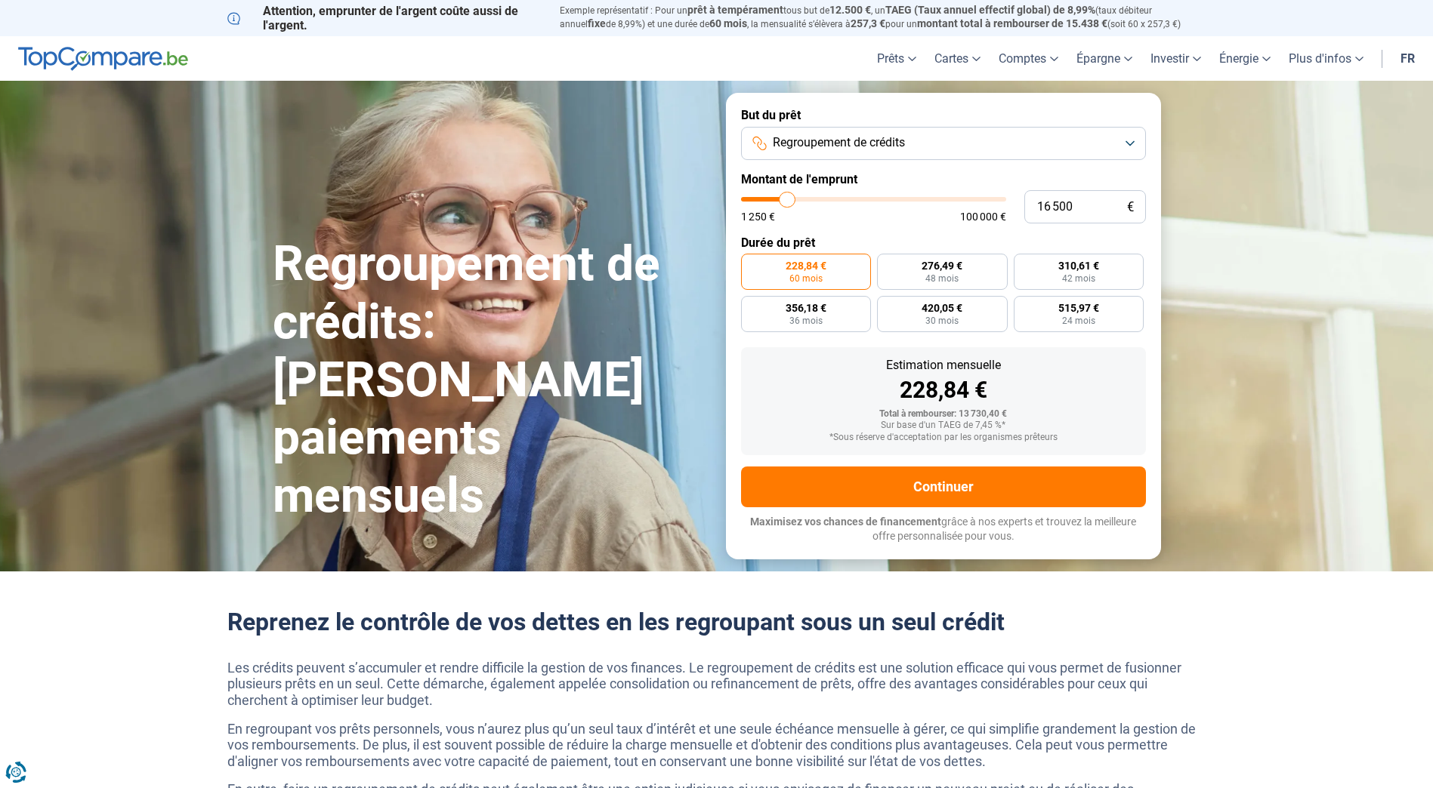
type input "17 000"
type input "17000"
type input "17 250"
type input "17250"
type input "17 500"
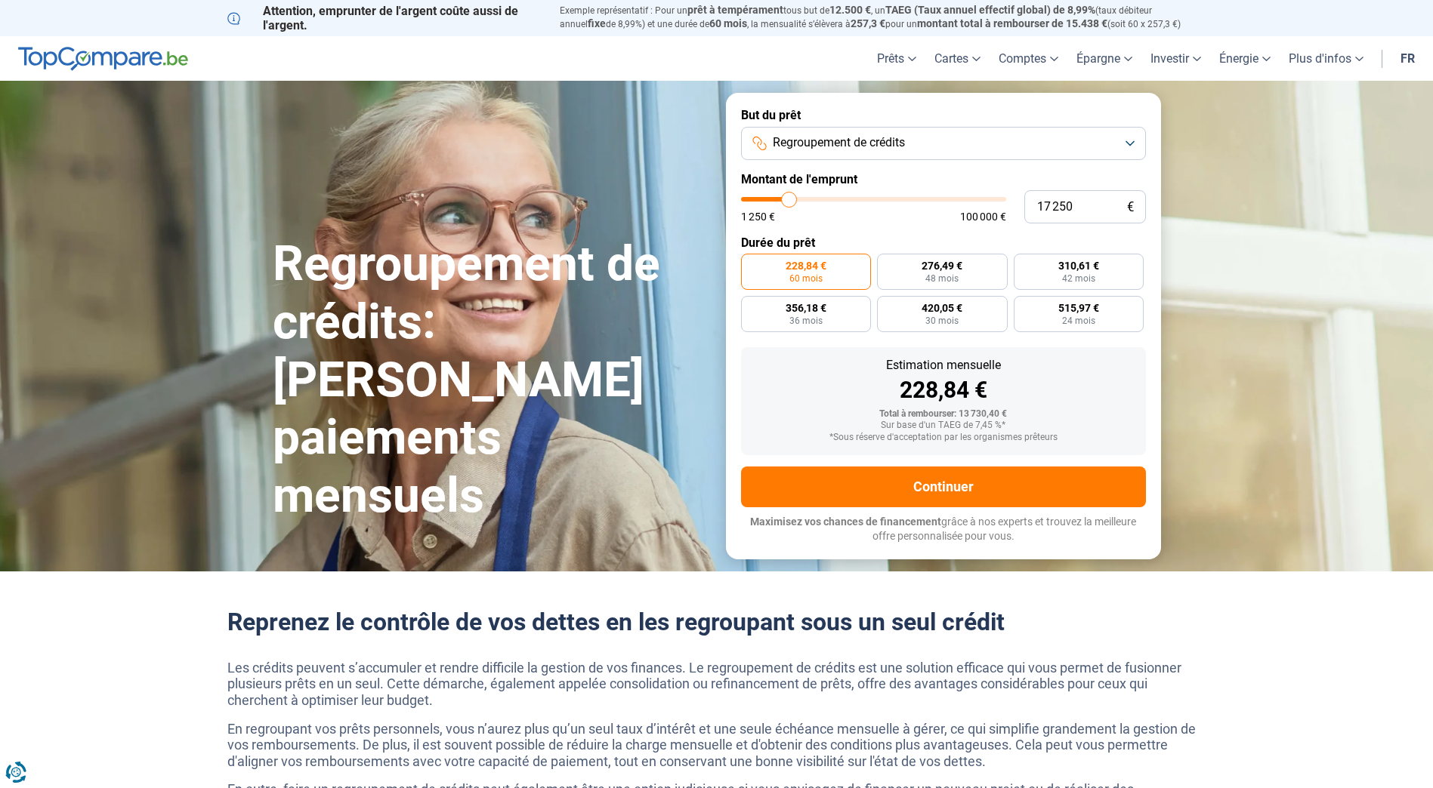
type input "17500"
type input "17 750"
type input "17750"
type input "18 000"
type input "18000"
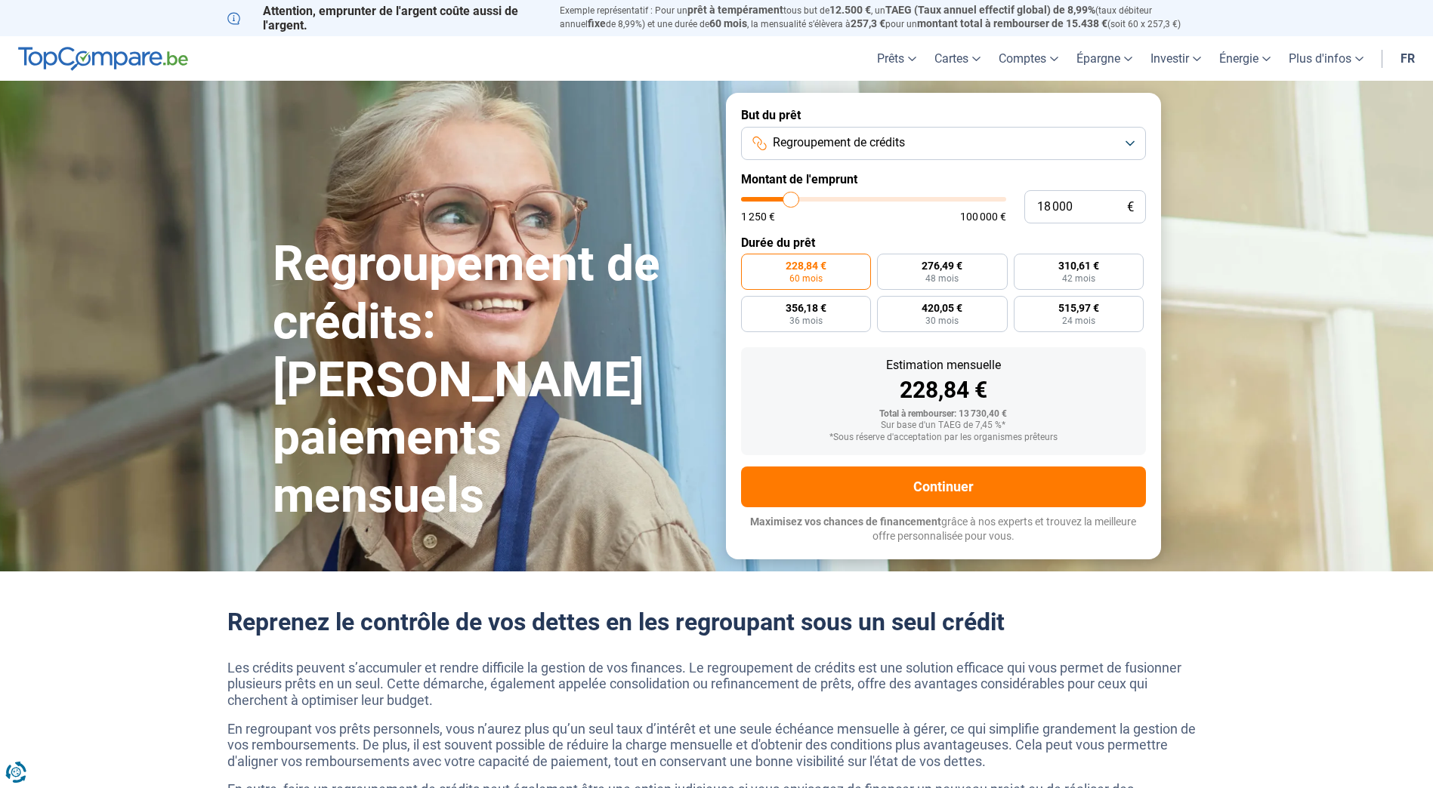
type input "17 750"
type input "17750"
type input "17 500"
type input "17500"
type input "17 250"
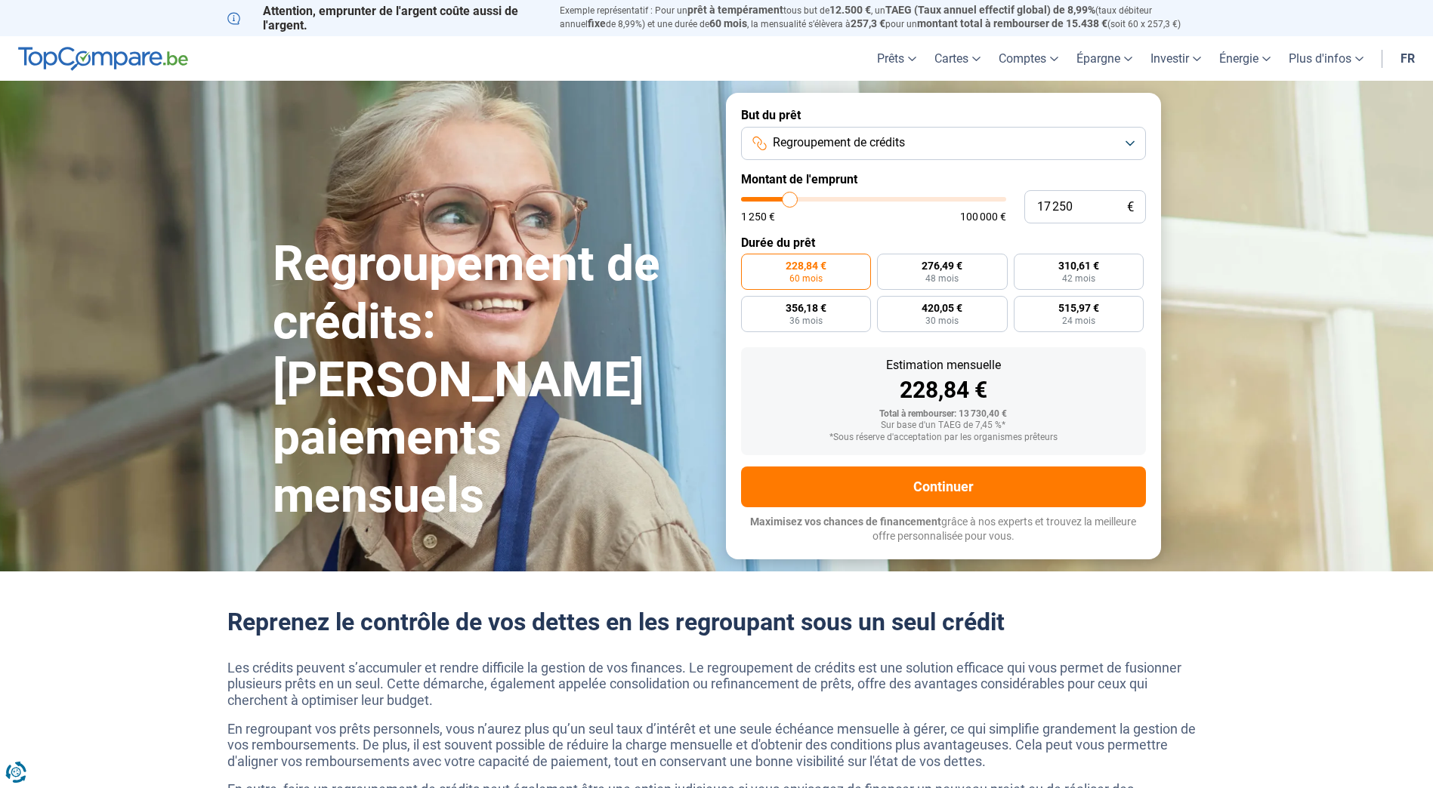
type input "17250"
type input "17 000"
type input "17000"
type input "16 000"
type input "16000"
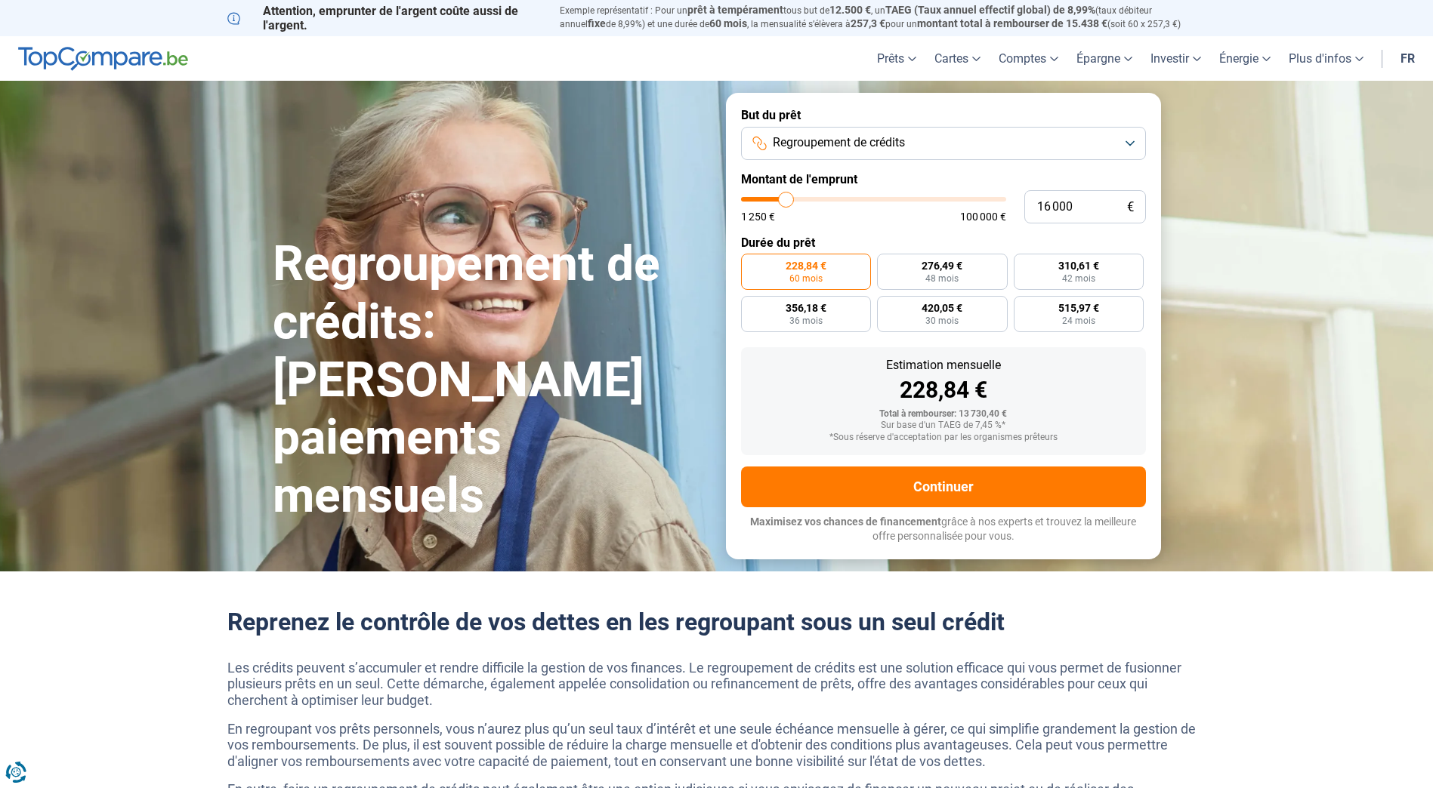
type input "15 750"
type input "15750"
type input "15 500"
type input "15500"
type input "15 000"
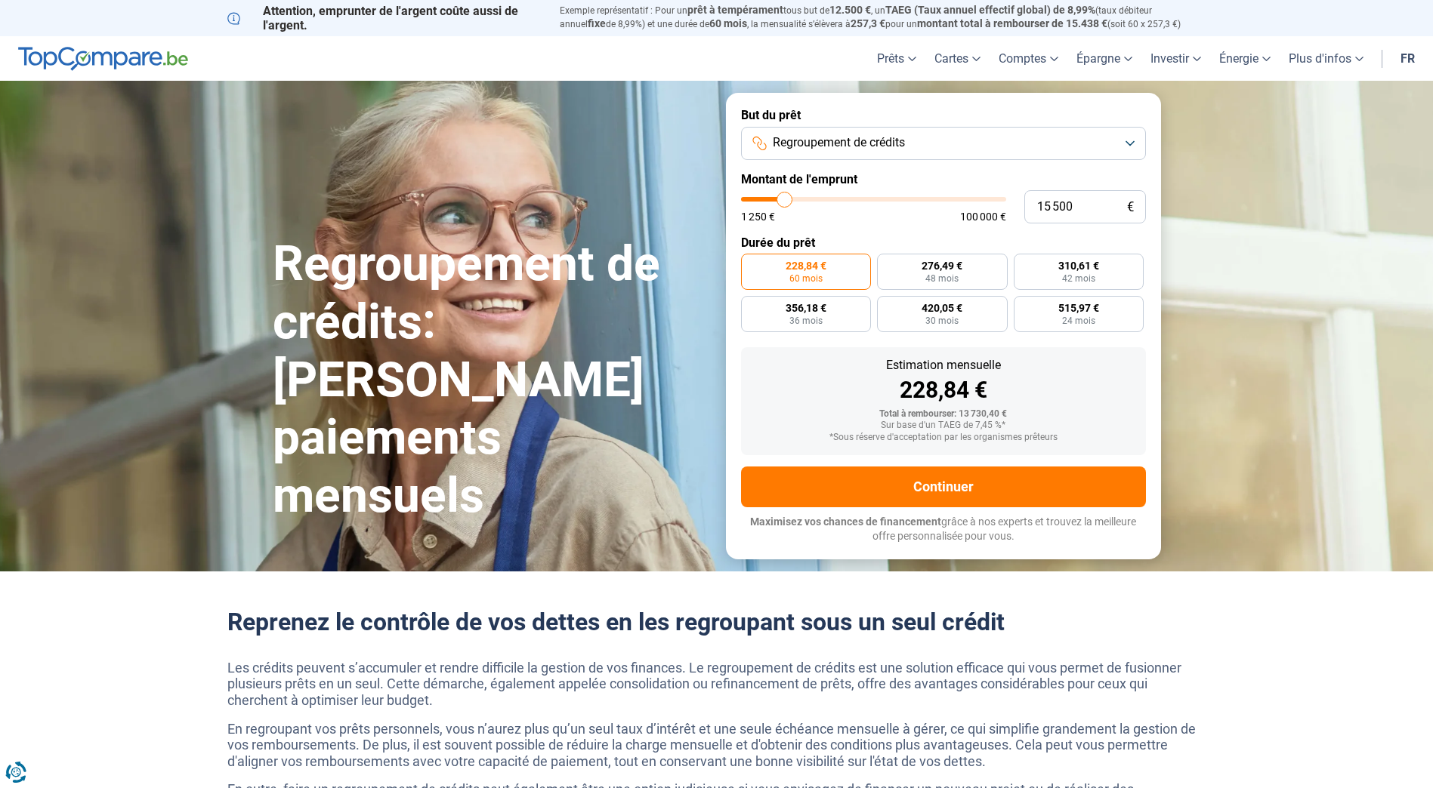
type input "15000"
type input "14 750"
type input "14750"
type input "14 500"
type input "14500"
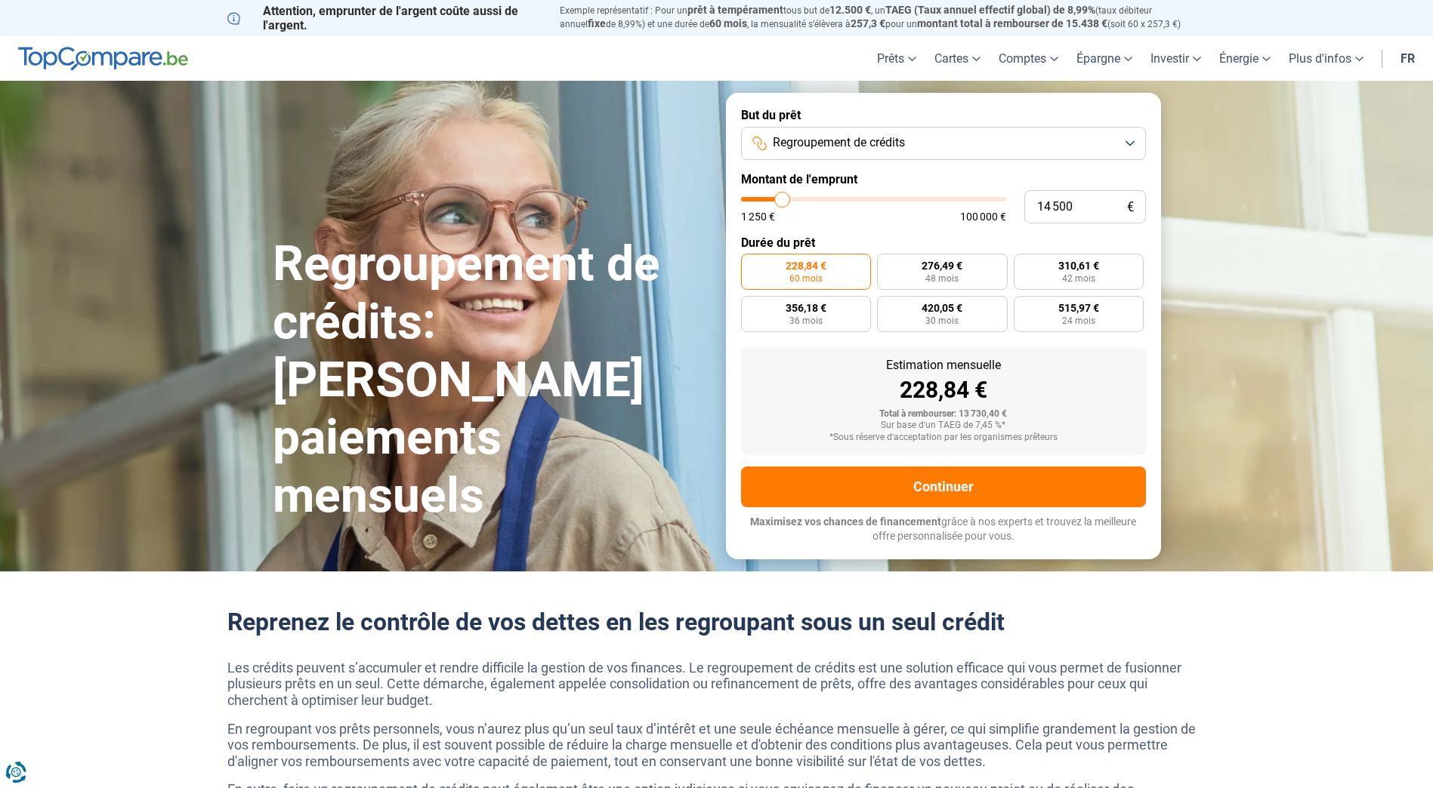
type input "14 250"
type input "14250"
type input "14 500"
type input "14500"
type input "14 750"
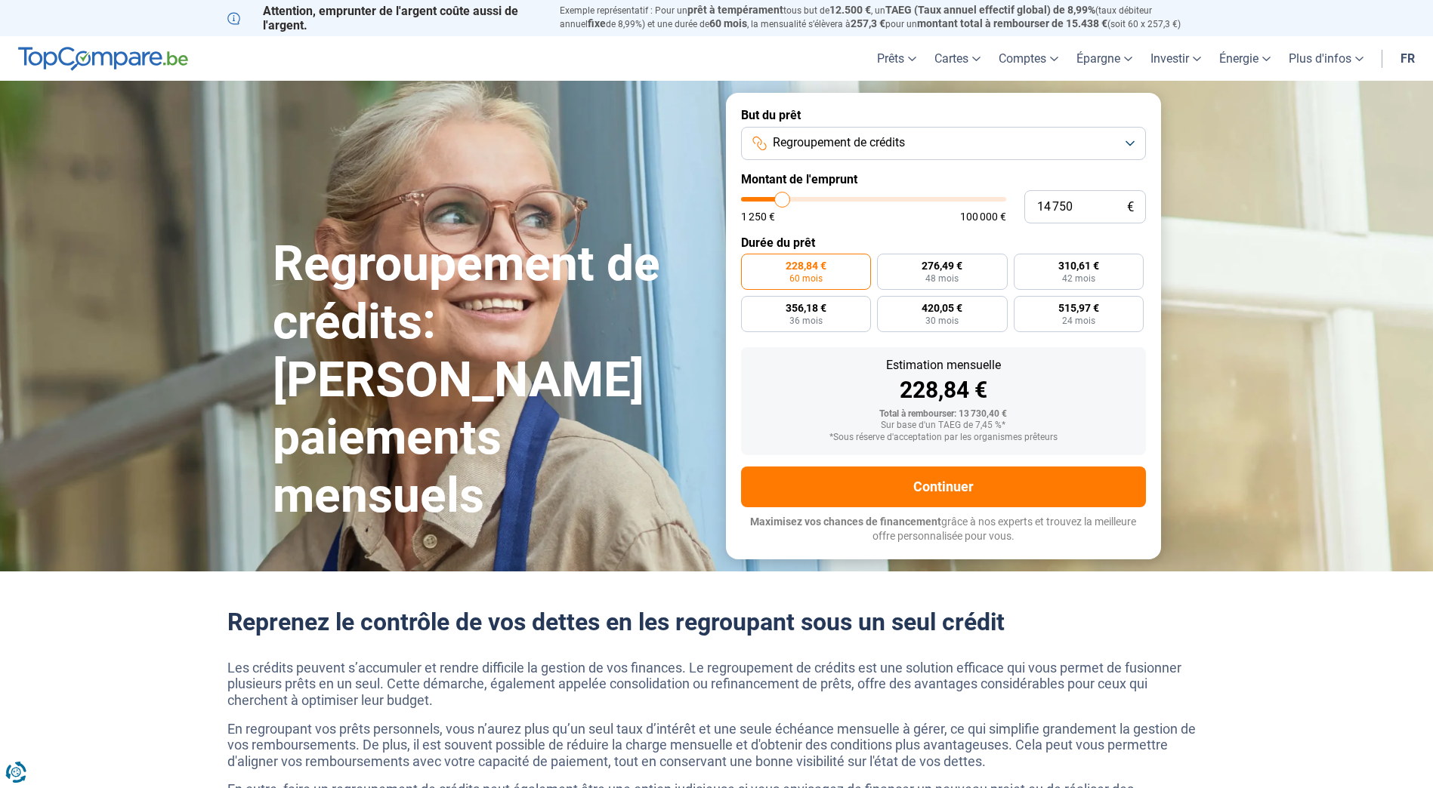
type input "14750"
type input "15 000"
type input "15000"
type input "15 500"
type input "15500"
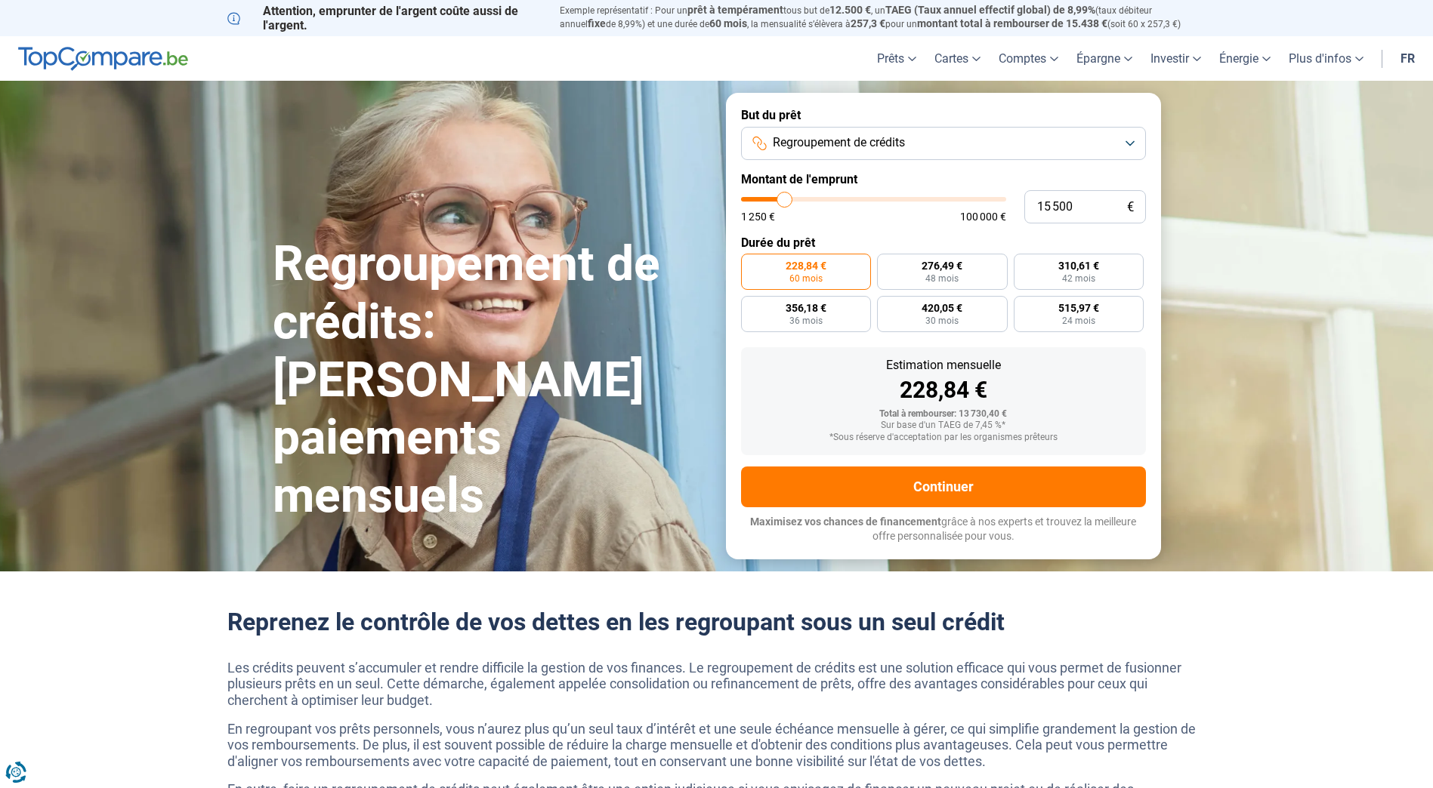
type input "15 750"
type input "15750"
click at [785, 201] on input "range" at bounding box center [873, 199] width 265 height 5
radio input "false"
